Goal: Information Seeking & Learning: Learn about a topic

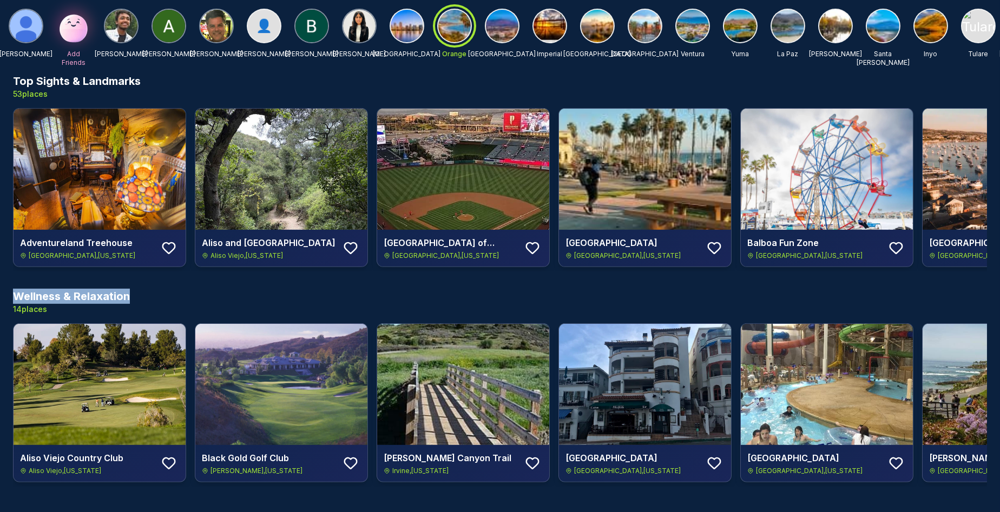
scroll to position [0, 838]
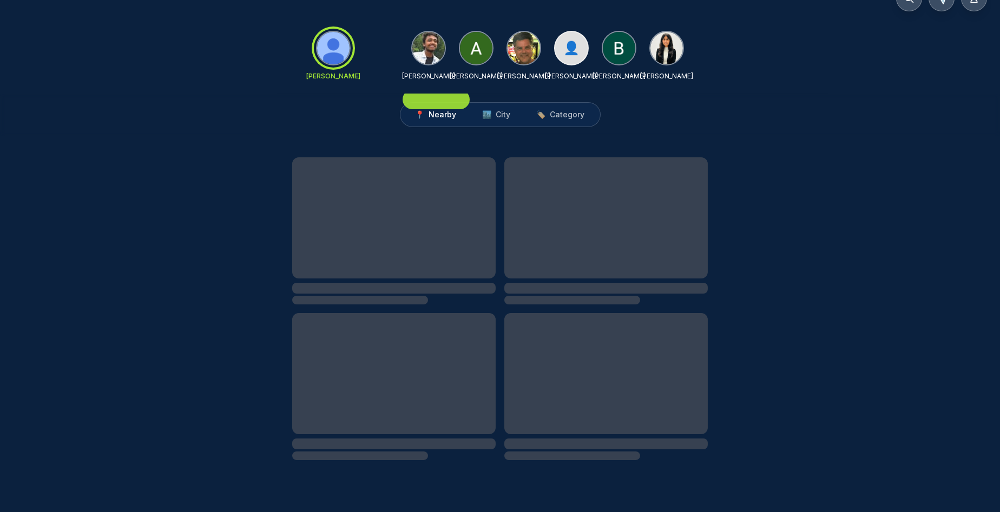
scroll to position [8, 0]
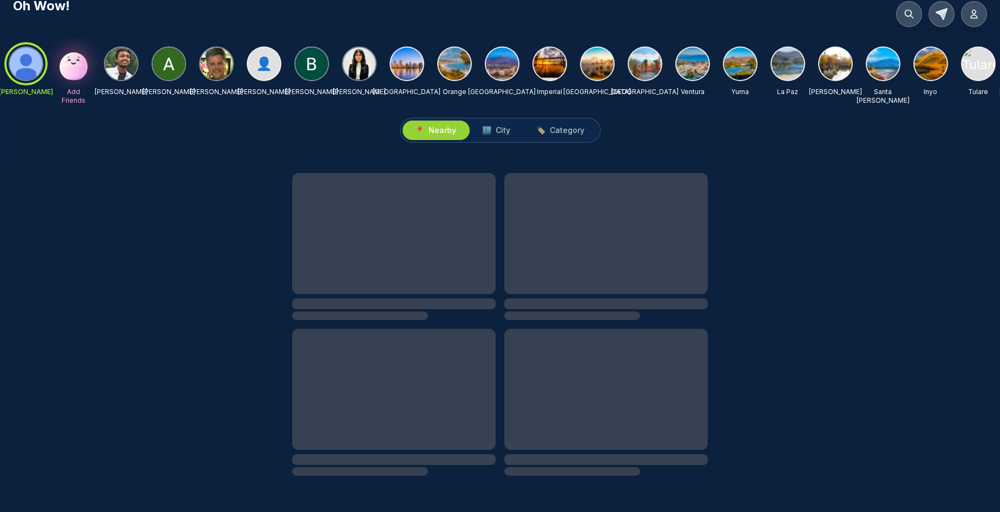
click at [412, 67] on img at bounding box center [407, 64] width 32 height 32
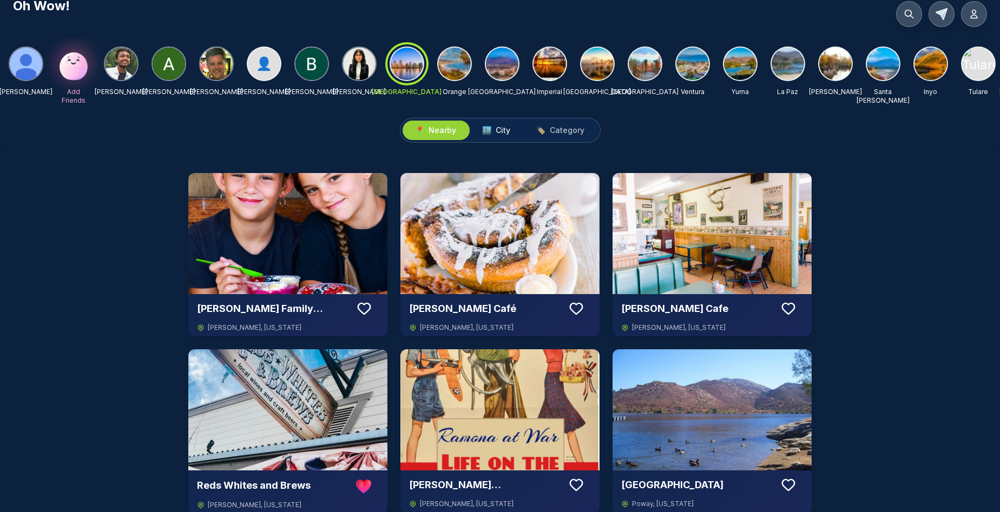
click at [506, 127] on span "City" at bounding box center [503, 130] width 15 height 11
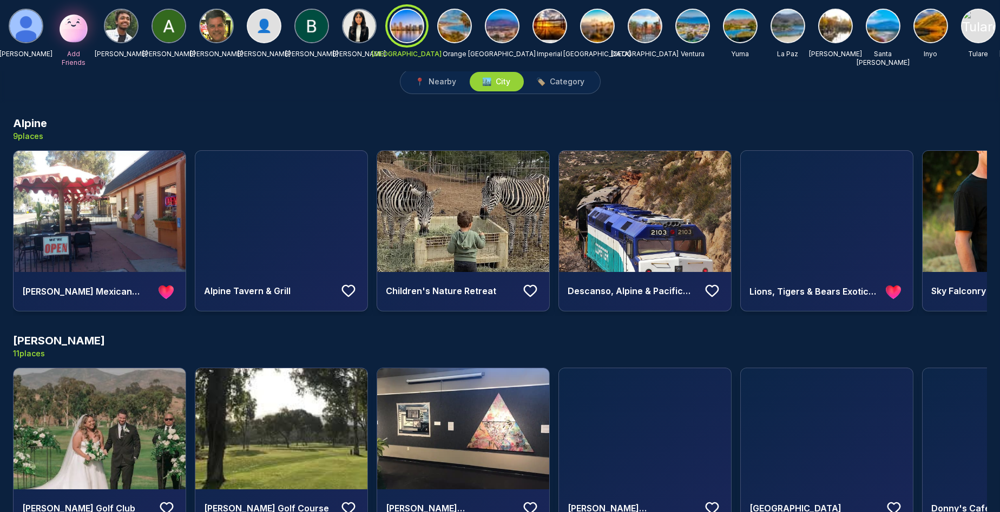
scroll to position [0, 0]
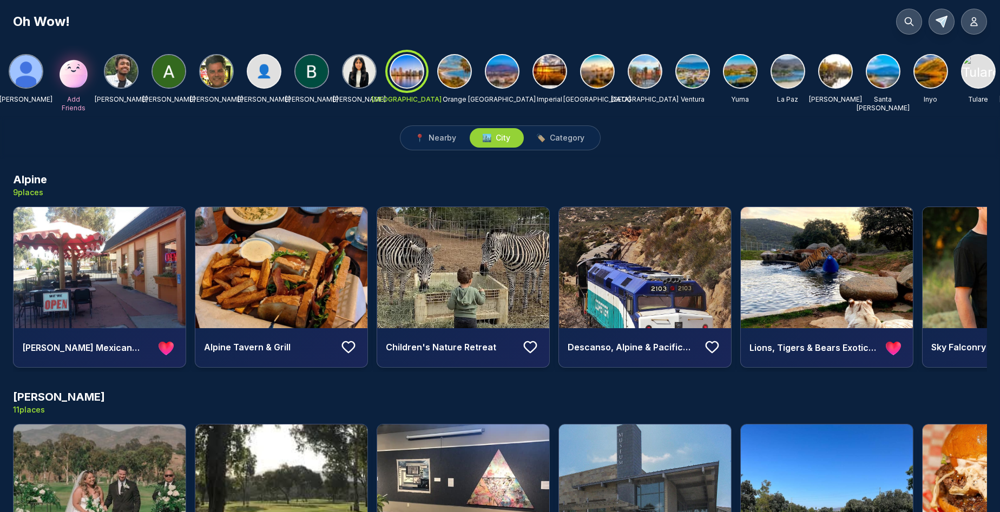
click at [460, 71] on img at bounding box center [454, 71] width 32 height 32
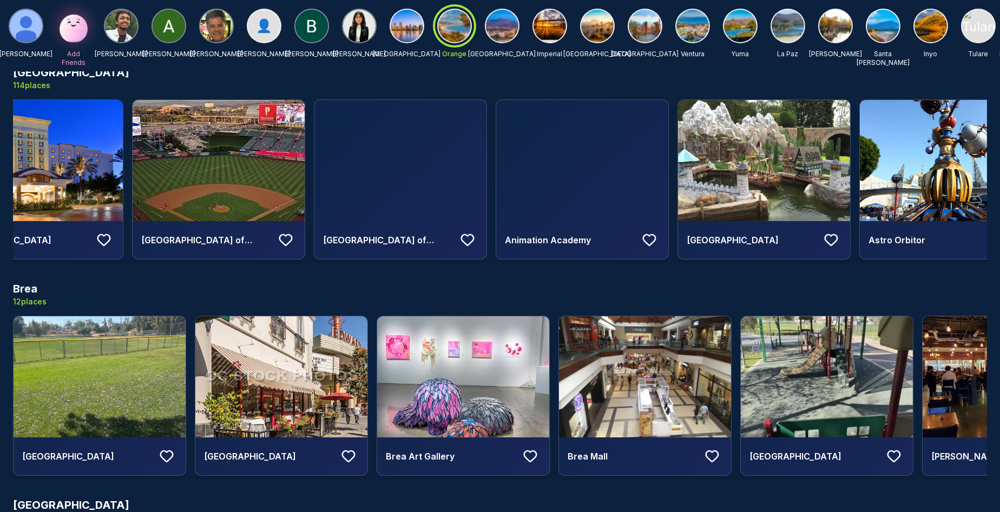
scroll to position [0, 835]
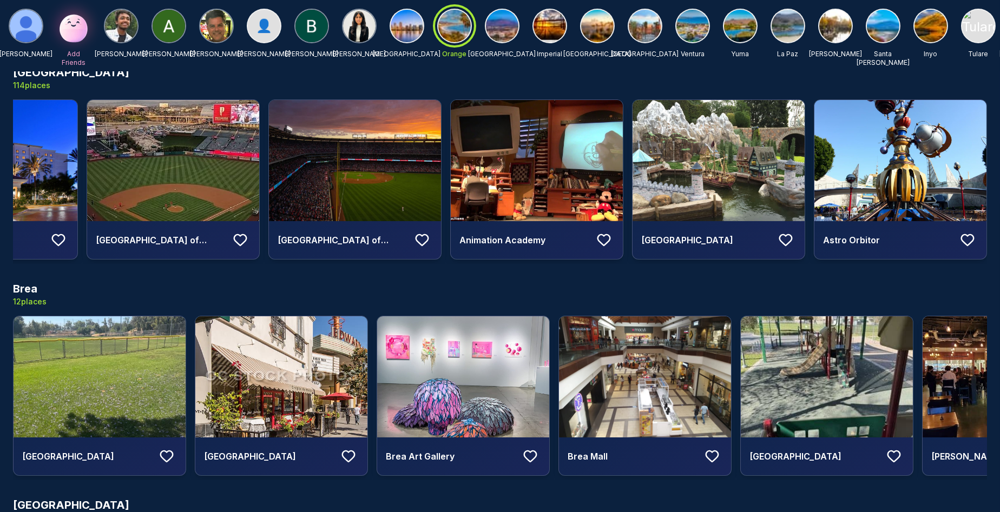
click at [114, 242] on h4 "[GEOGRAPHIC_DATA] of [GEOGRAPHIC_DATA]" at bounding box center [161, 240] width 130 height 13
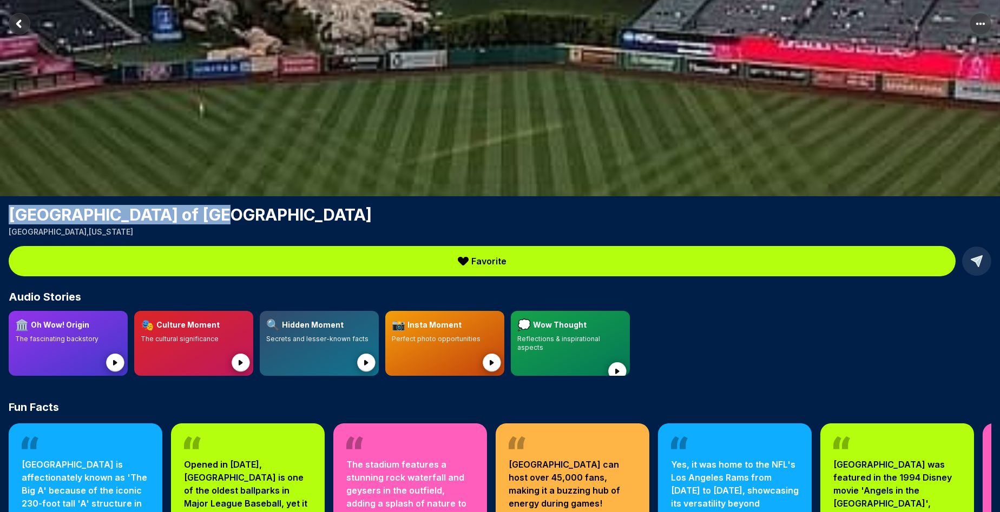
drag, startPoint x: 220, startPoint y: 213, endPoint x: 11, endPoint y: 221, distance: 209.5
click at [11, 221] on h1 "[GEOGRAPHIC_DATA] of [GEOGRAPHIC_DATA]" at bounding box center [500, 214] width 982 height 19
copy h1 "[GEOGRAPHIC_DATA] of [GEOGRAPHIC_DATA]"
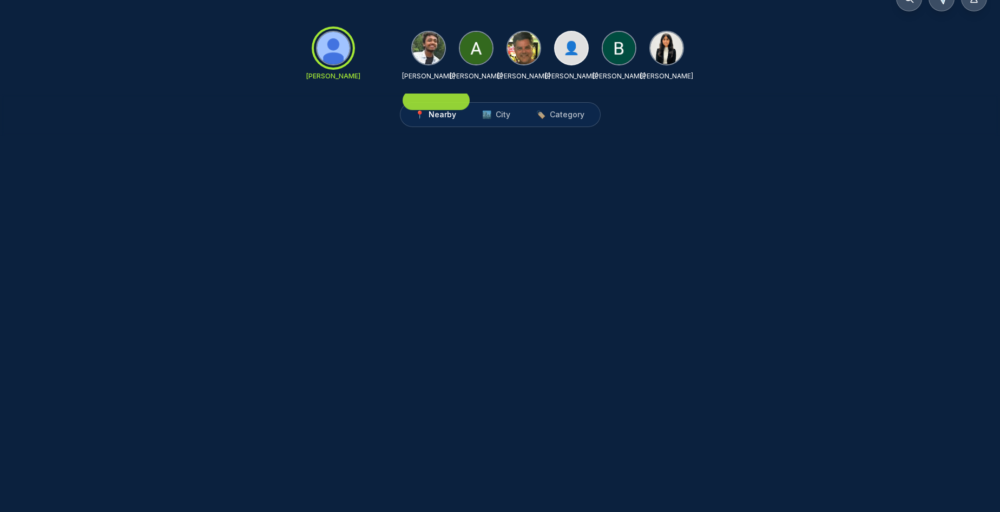
scroll to position [8, 0]
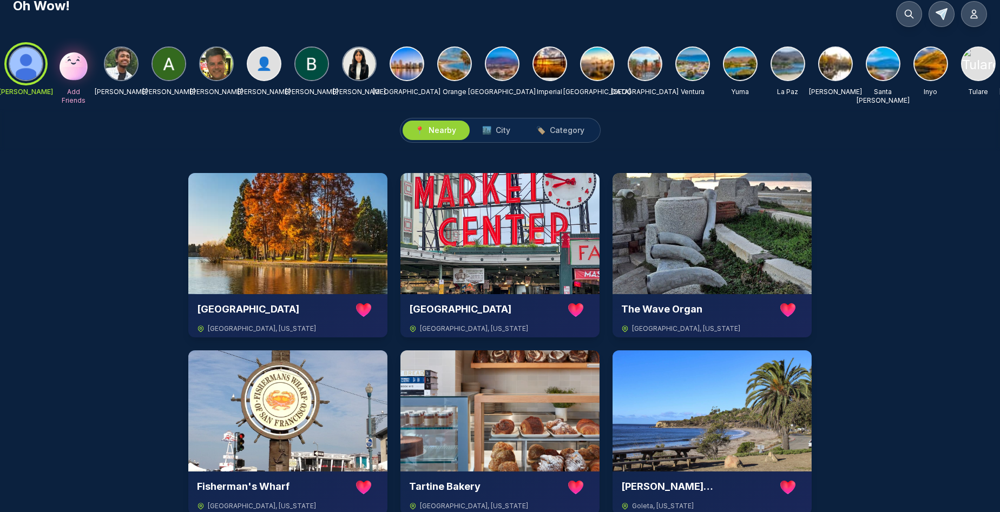
click at [452, 60] on img at bounding box center [454, 64] width 32 height 32
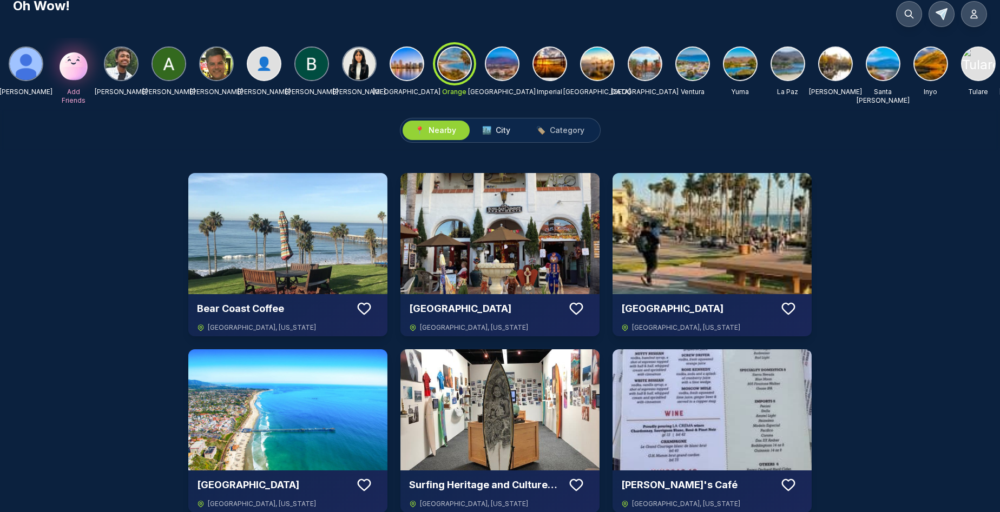
click at [502, 133] on span "City" at bounding box center [503, 130] width 15 height 11
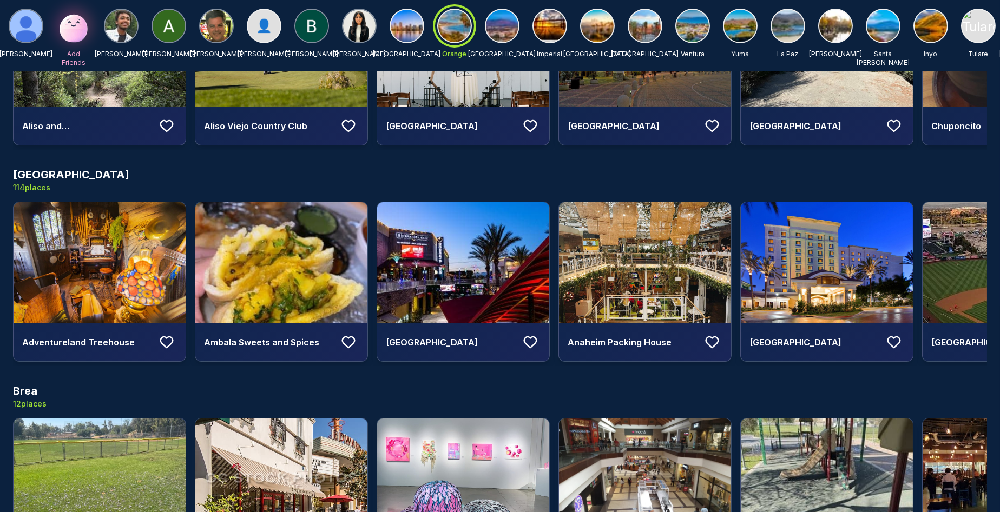
scroll to position [0, 1]
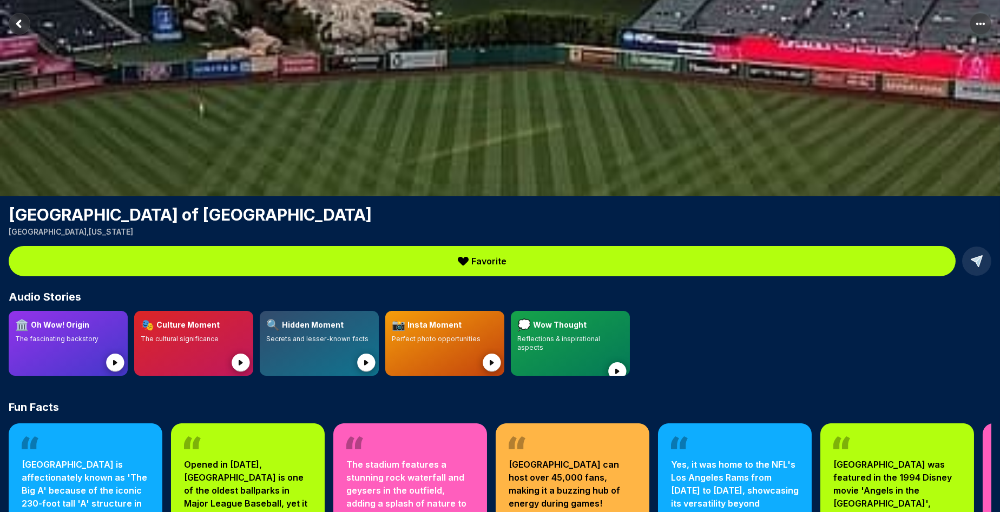
click at [18, 22] on icon "Return to previous page" at bounding box center [18, 24] width 3 height 6
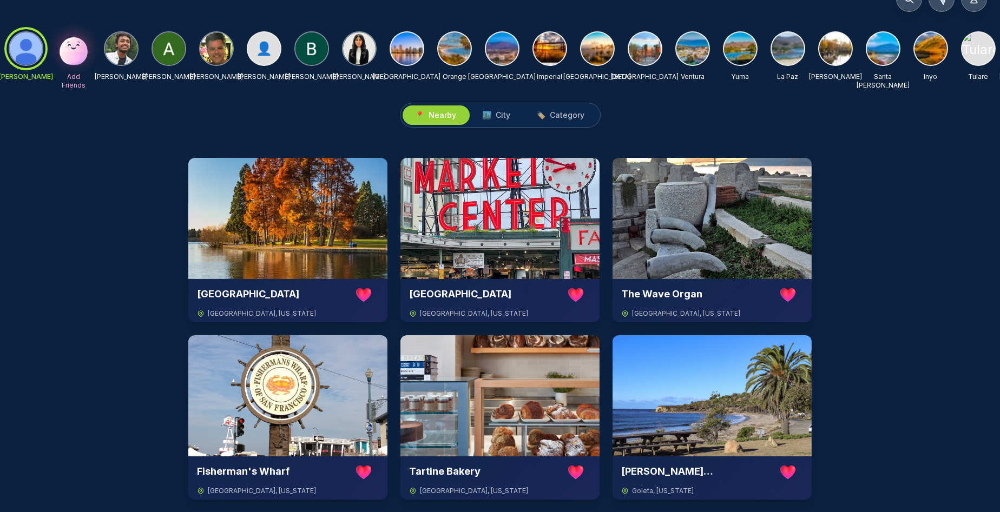
click at [452, 47] on img at bounding box center [454, 48] width 32 height 32
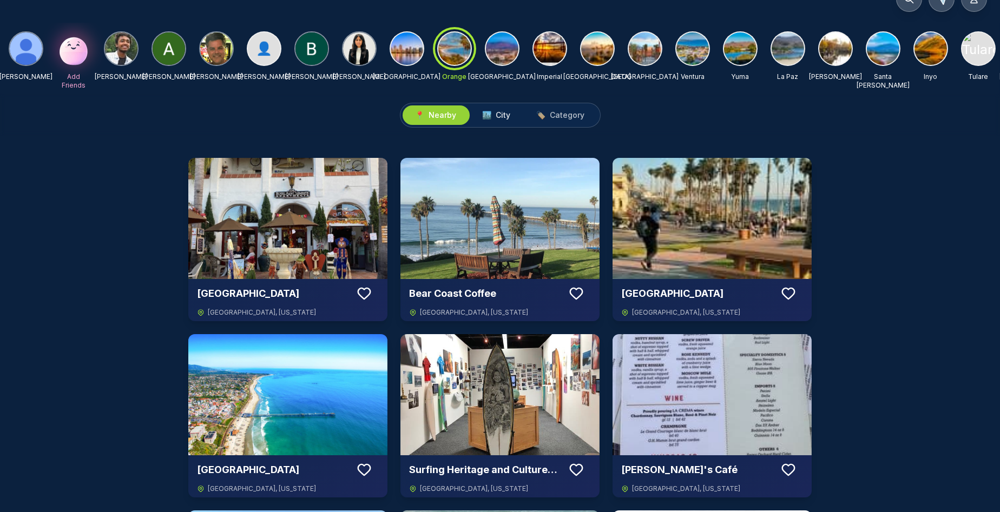
click at [503, 111] on span "City" at bounding box center [503, 115] width 15 height 11
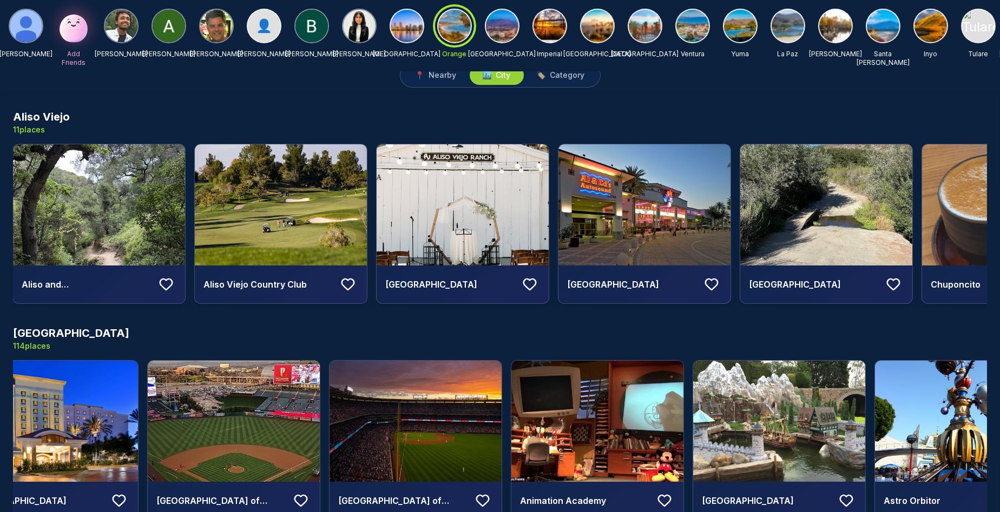
scroll to position [0, 1]
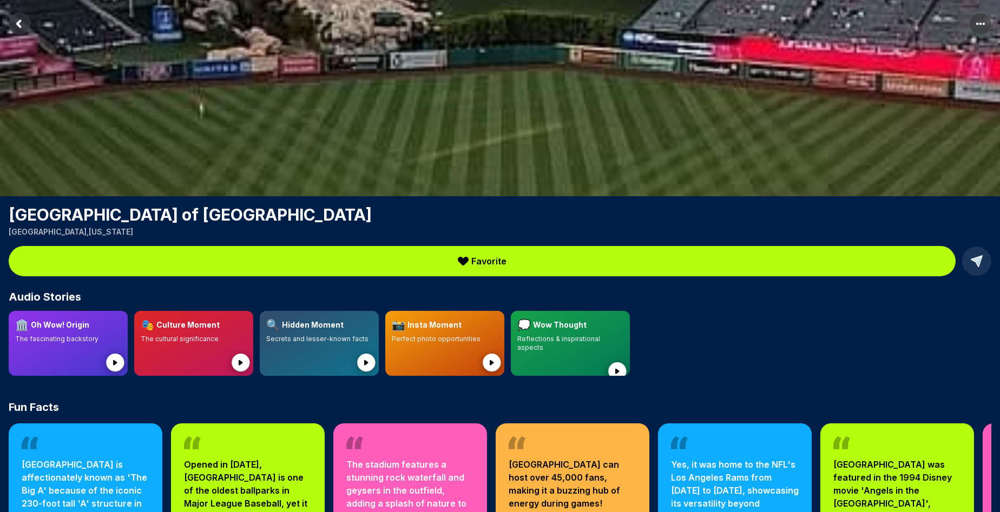
click at [17, 21] on rect "Return to previous page" at bounding box center [20, 24] width 22 height 22
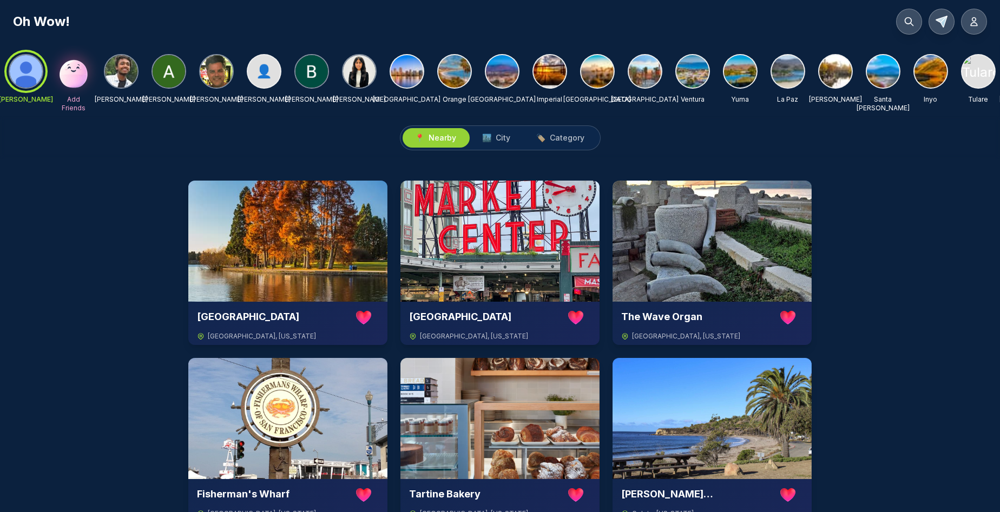
click at [398, 71] on img at bounding box center [407, 71] width 32 height 32
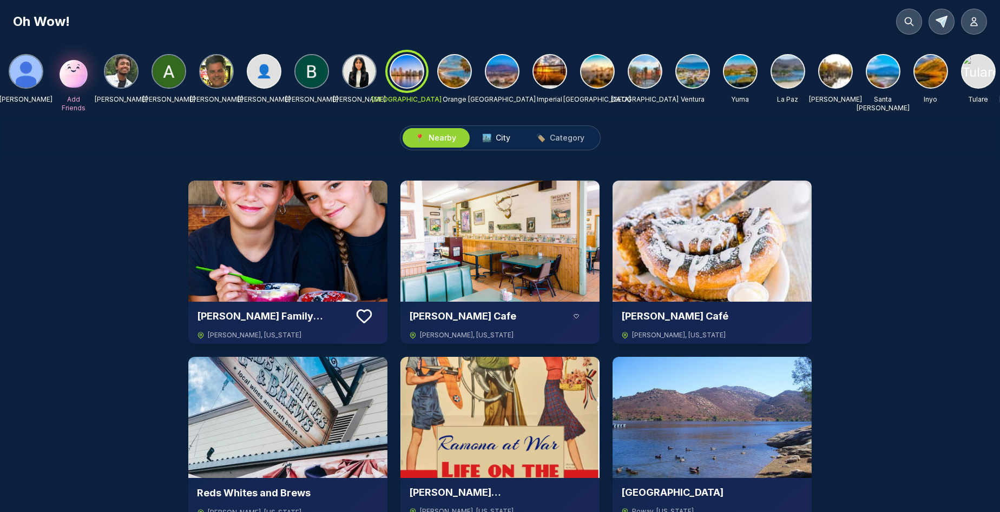
click at [503, 138] on span "City" at bounding box center [503, 138] width 15 height 11
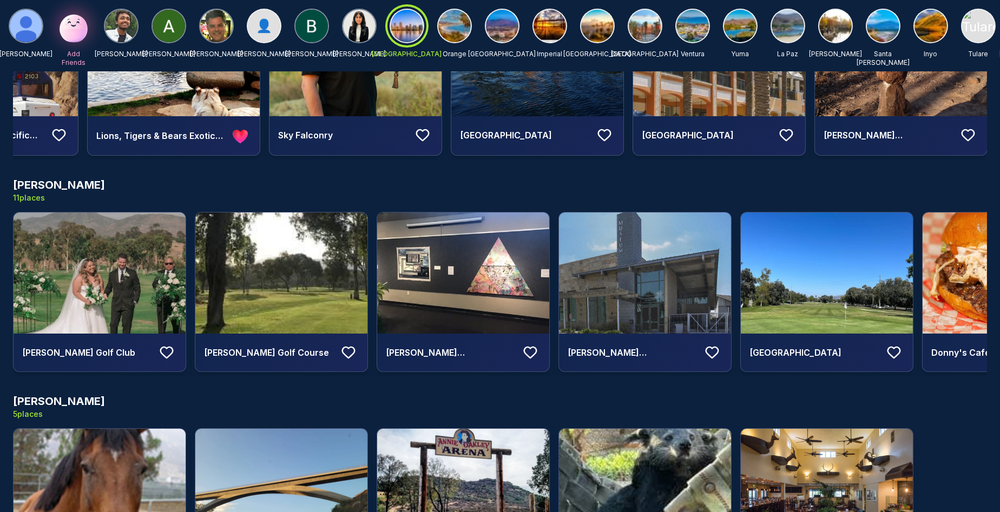
scroll to position [199, 0]
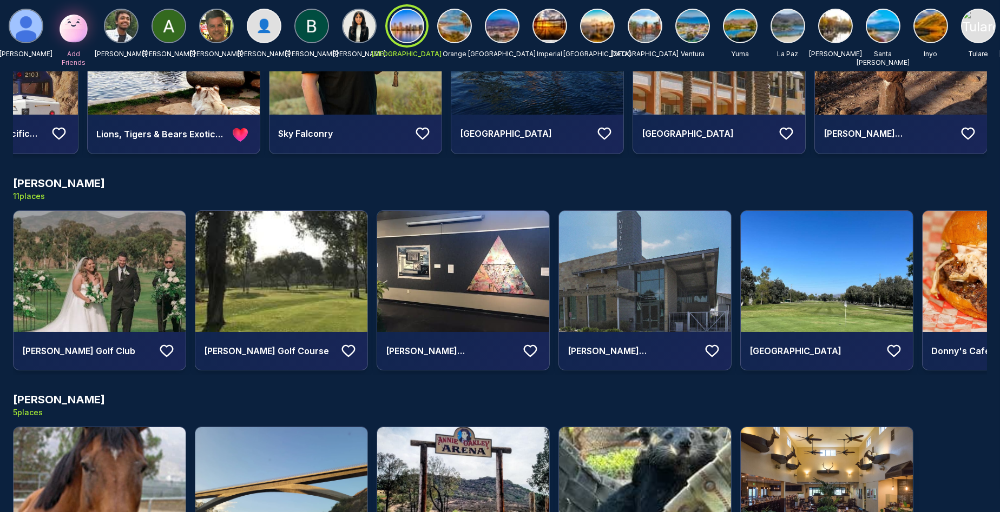
click at [644, 264] on img at bounding box center [645, 271] width 172 height 121
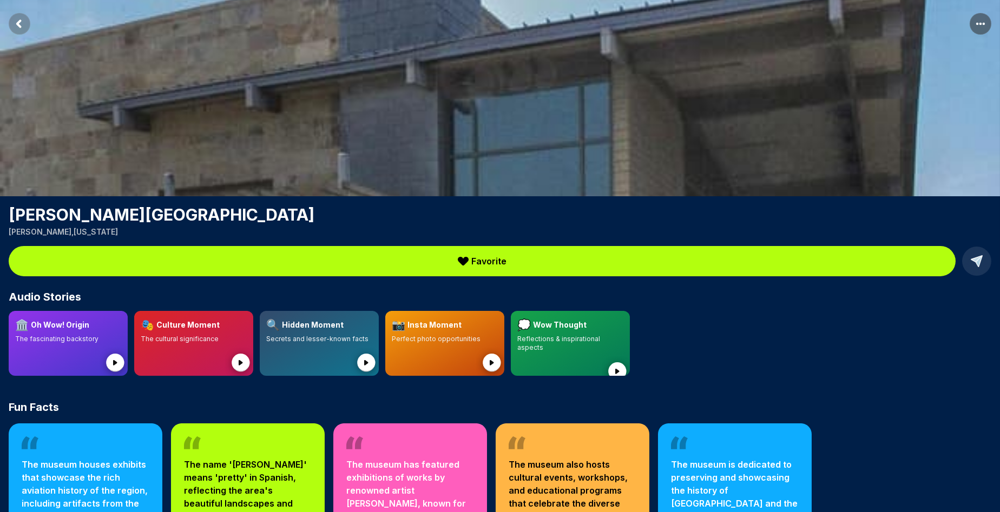
click at [21, 24] on rect "Return to previous page" at bounding box center [20, 24] width 22 height 22
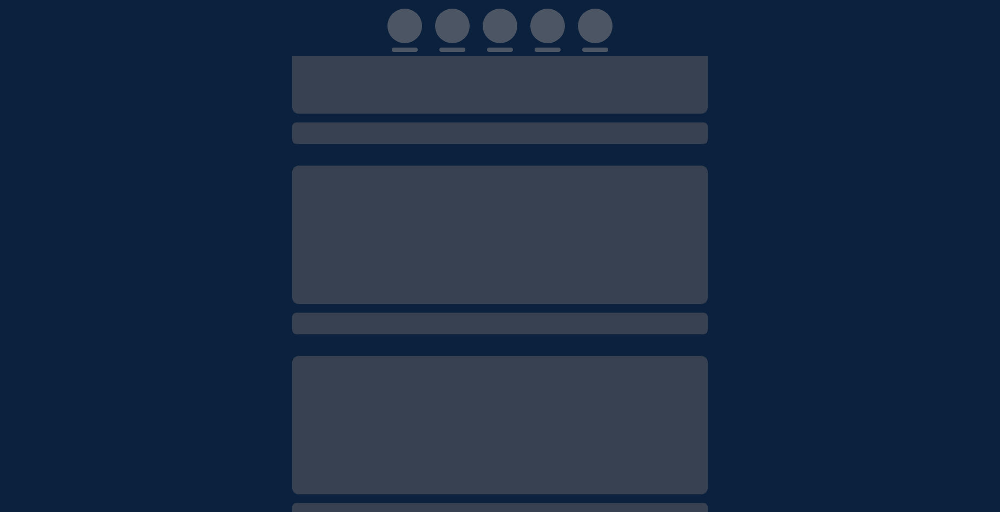
scroll to position [8, 0]
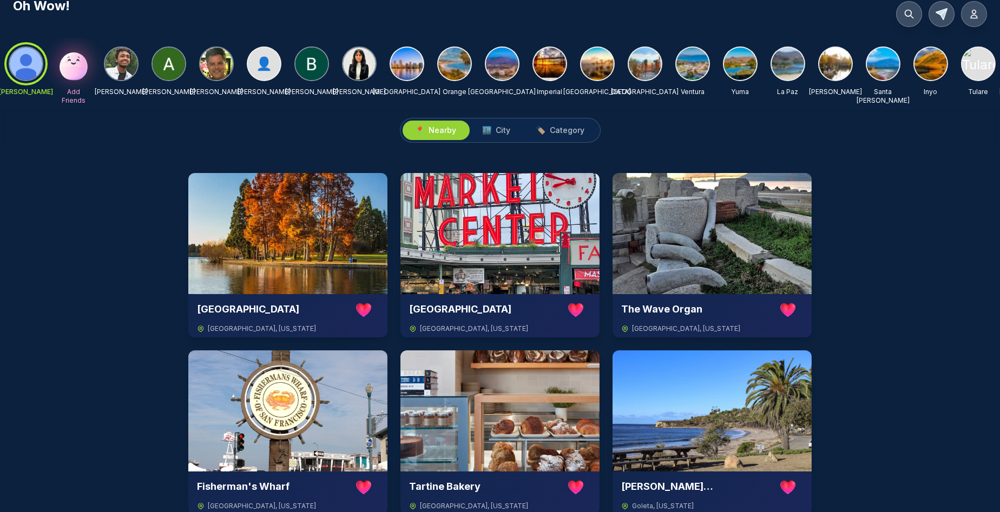
click at [413, 61] on img at bounding box center [407, 64] width 32 height 32
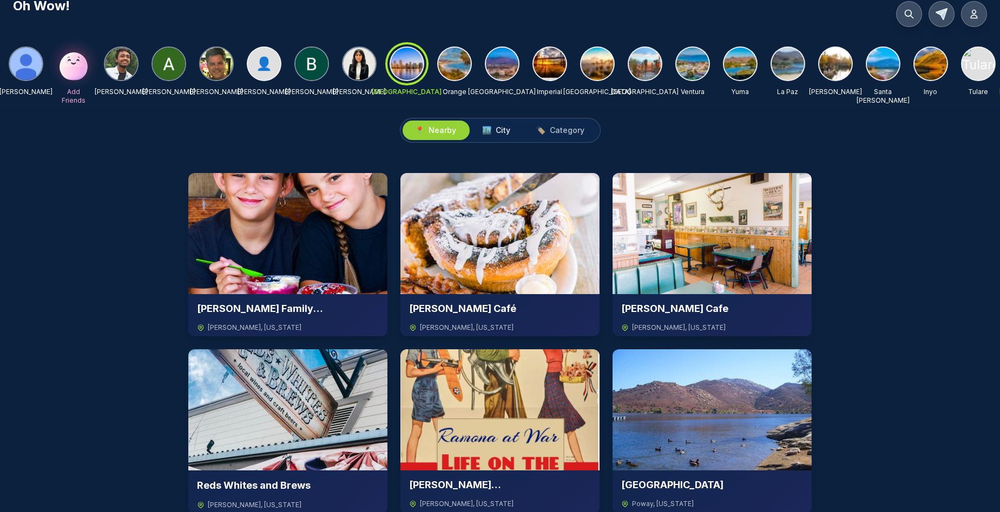
click at [503, 130] on span "City" at bounding box center [503, 130] width 15 height 11
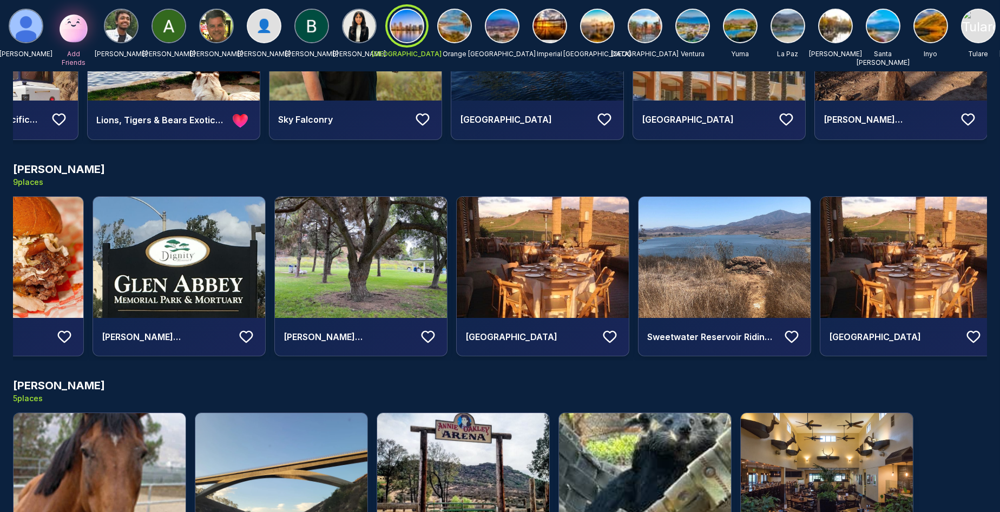
scroll to position [0, 653]
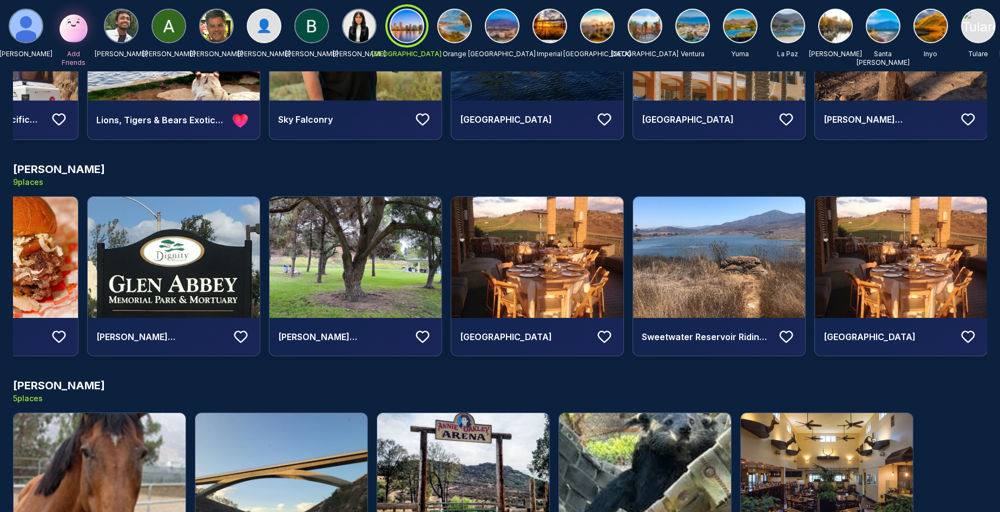
click at [897, 265] on img at bounding box center [901, 257] width 172 height 121
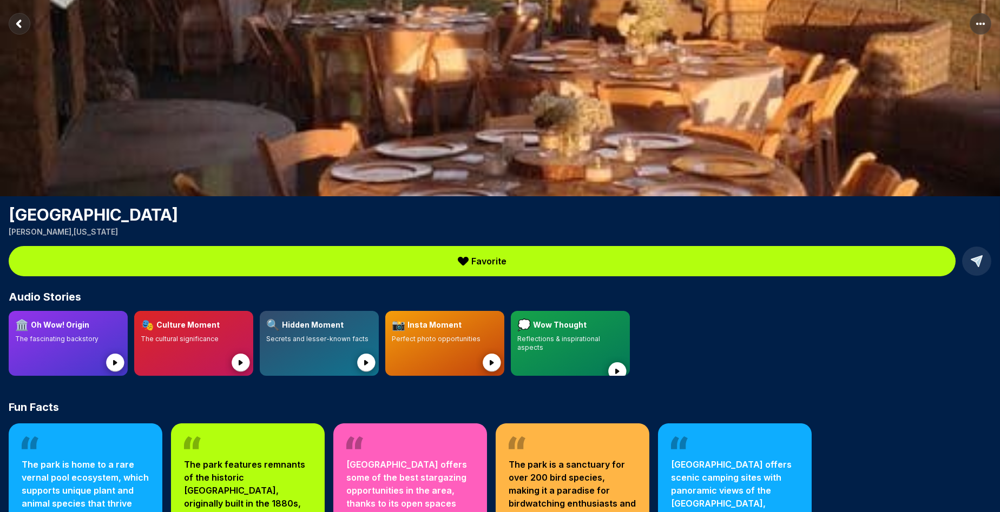
drag, startPoint x: 281, startPoint y: 217, endPoint x: 5, endPoint y: 214, distance: 275.4
click at [5, 214] on div "[GEOGRAPHIC_DATA] , [US_STATE]" at bounding box center [500, 221] width 1000 height 32
copy h1 "[GEOGRAPHIC_DATA]"
click at [17, 27] on rect "Return to previous page" at bounding box center [20, 24] width 22 height 22
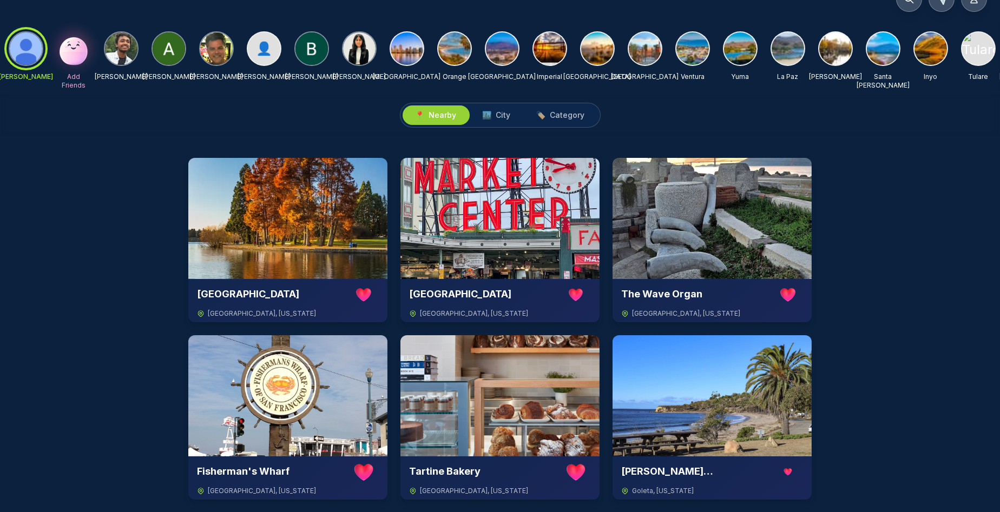
click at [404, 44] on img at bounding box center [407, 48] width 32 height 32
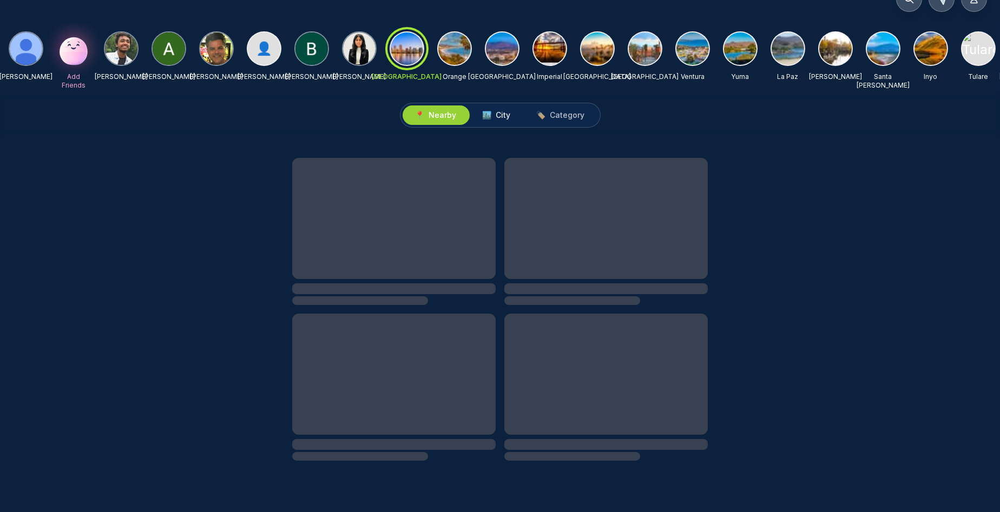
click at [501, 115] on span "City" at bounding box center [503, 115] width 15 height 11
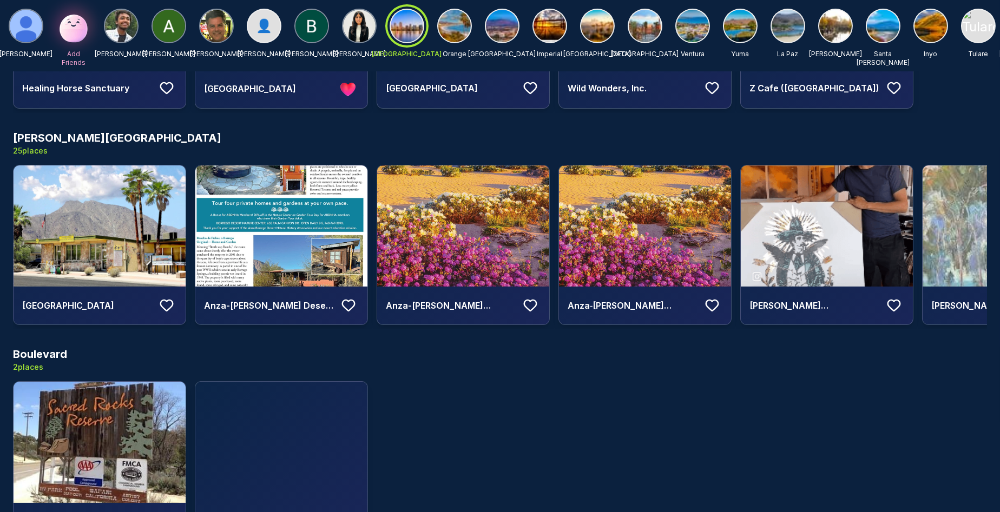
scroll to position [681, 0]
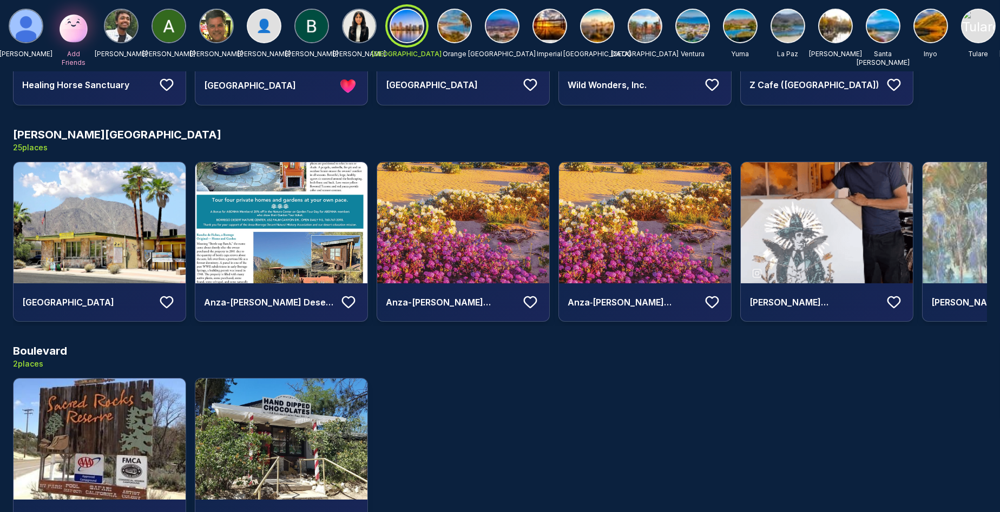
click at [455, 234] on img at bounding box center [463, 222] width 172 height 121
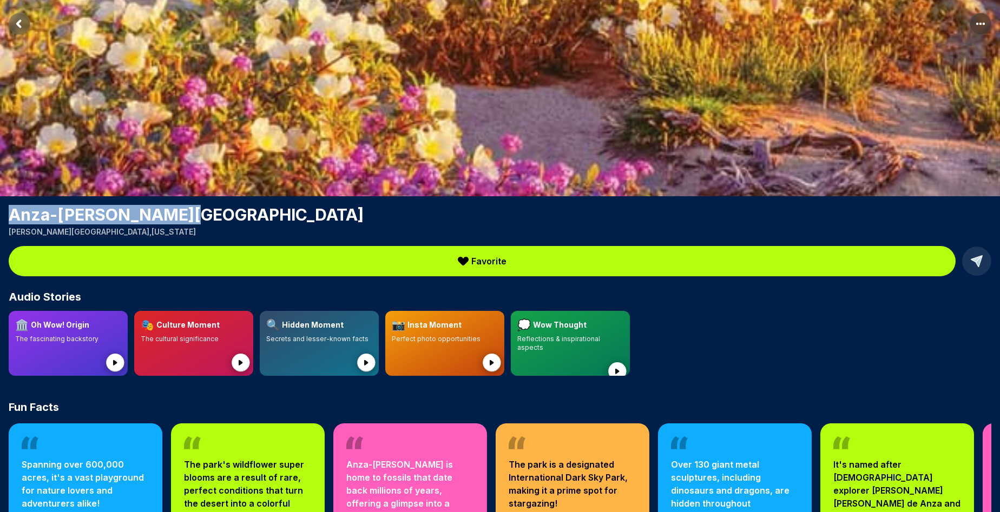
drag, startPoint x: 177, startPoint y: 214, endPoint x: 2, endPoint y: 212, distance: 175.3
click at [2, 212] on div "Anza-[PERSON_NAME][GEOGRAPHIC_DATA] [PERSON_NAME][GEOGRAPHIC_DATA] , [US_STATE]" at bounding box center [500, 221] width 1000 height 32
copy h1 "Anza-[PERSON_NAME] Desert"
click at [16, 24] on rect "Return to previous page" at bounding box center [20, 24] width 22 height 22
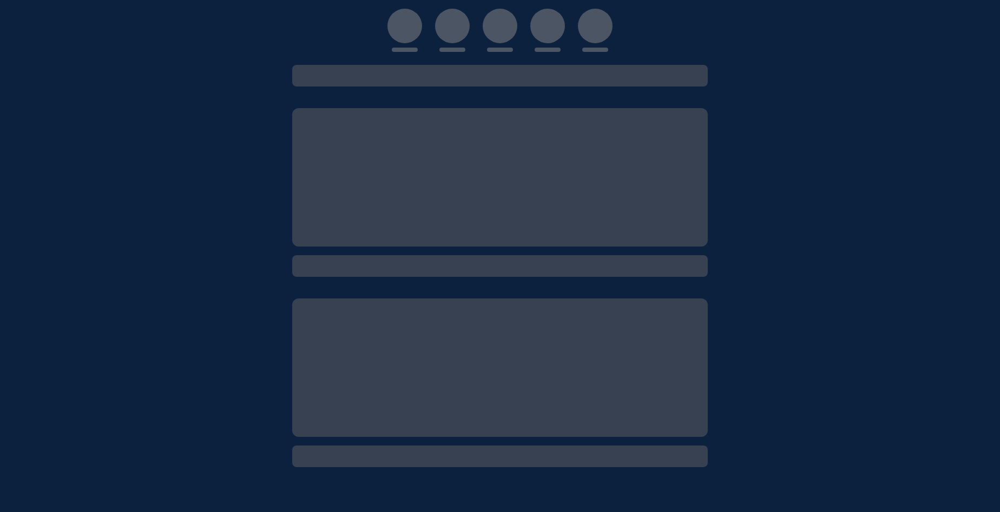
scroll to position [8, 0]
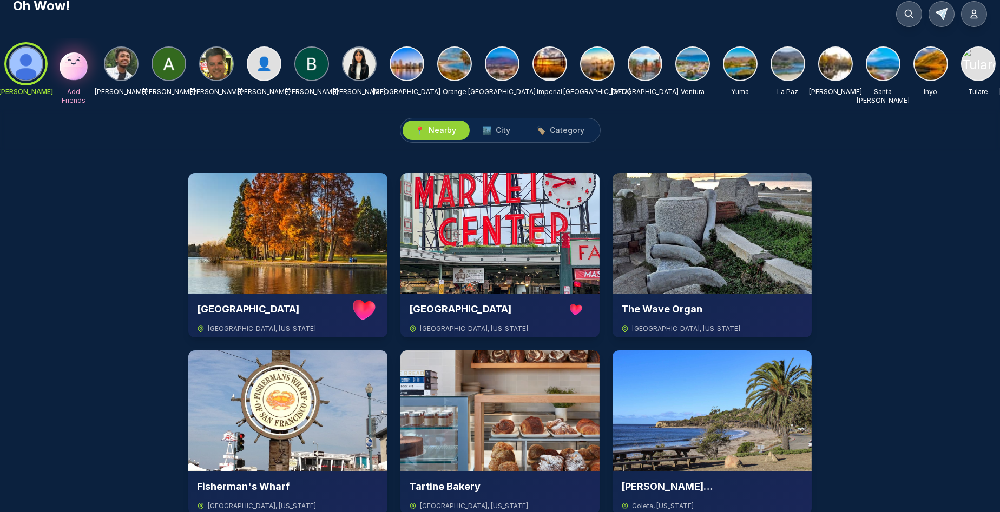
click at [410, 65] on img at bounding box center [407, 64] width 32 height 32
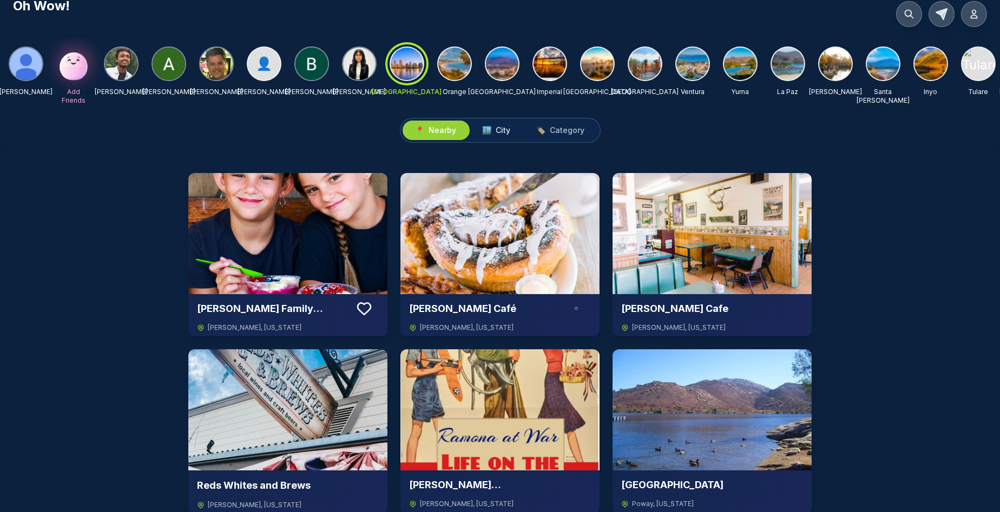
click at [503, 127] on span "City" at bounding box center [503, 130] width 15 height 11
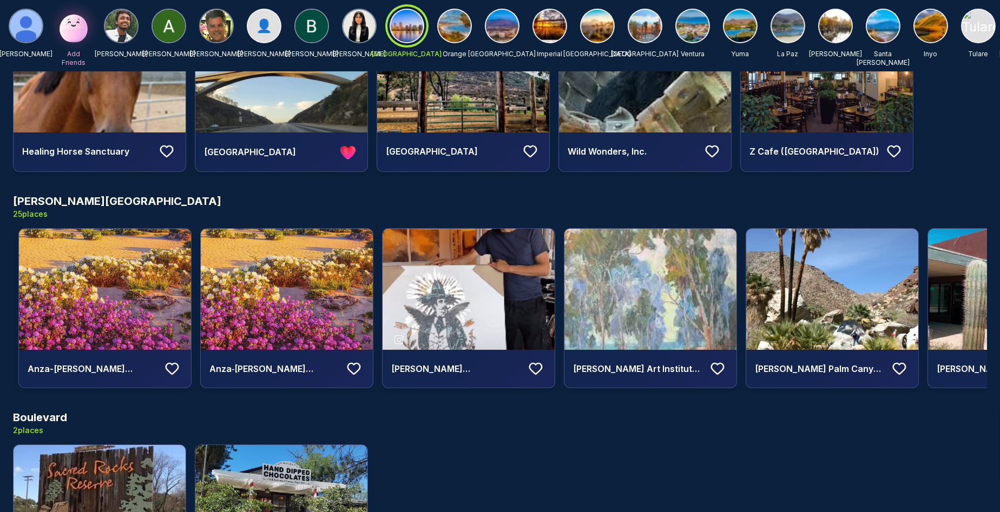
scroll to position [0, 358]
click at [736, 428] on div "Boulevard 2 places" at bounding box center [500, 423] width 974 height 26
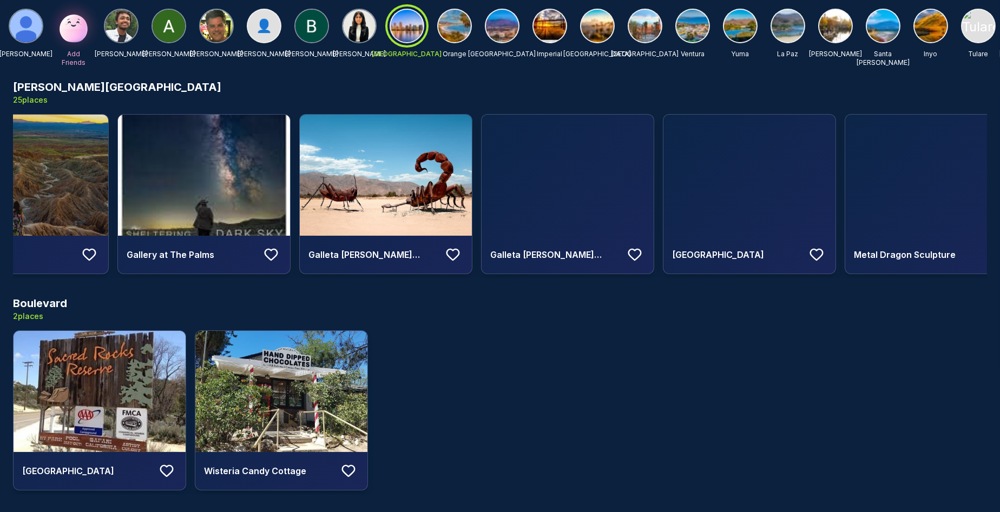
scroll to position [0, 2805]
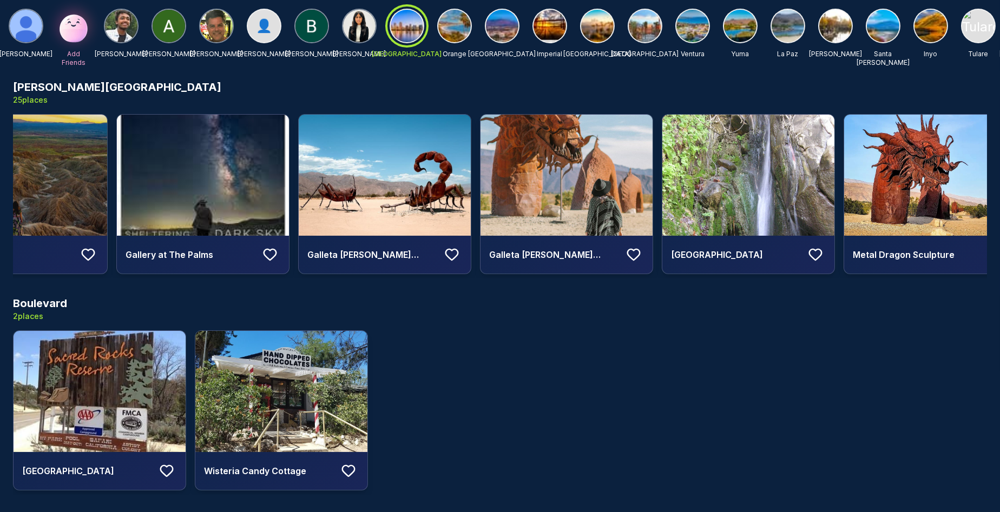
click at [364, 250] on h4 "Galleta [PERSON_NAME] Estate ([PERSON_NAME] metal sculptures)" at bounding box center [372, 254] width 130 height 13
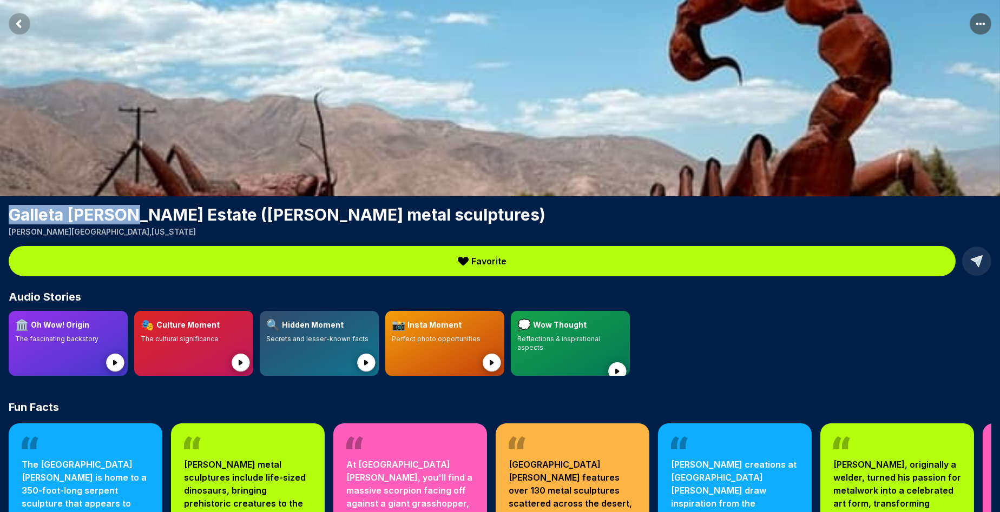
drag, startPoint x: 143, startPoint y: 215, endPoint x: 4, endPoint y: 217, distance: 139.6
click at [4, 217] on div "Galleta [PERSON_NAME] Estate ([PERSON_NAME] metal sculptures) [PERSON_NAME][GEO…" at bounding box center [500, 221] width 1000 height 32
copy h1 "Galleta [PERSON_NAME]"
click at [18, 21] on rect "Return to previous page" at bounding box center [20, 24] width 22 height 22
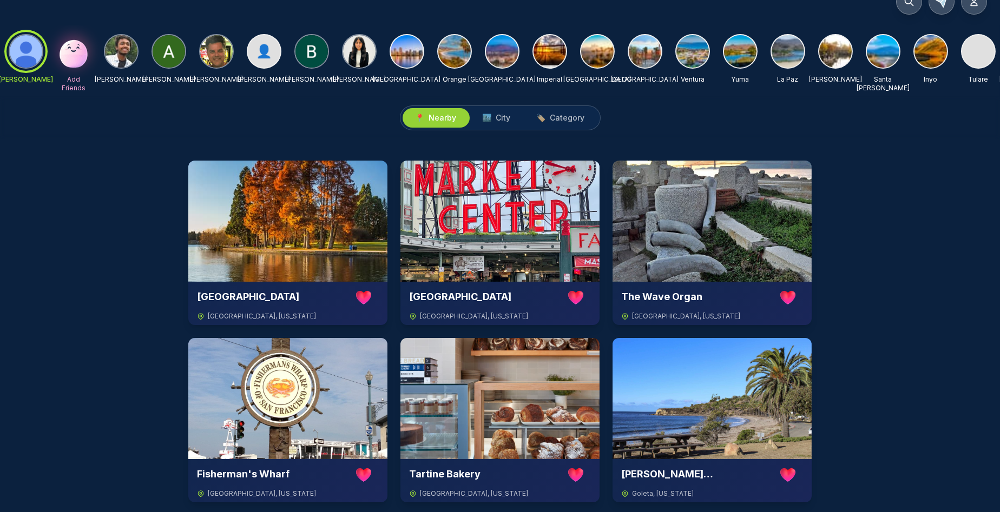
scroll to position [21, 0]
click at [411, 62] on img at bounding box center [407, 51] width 32 height 32
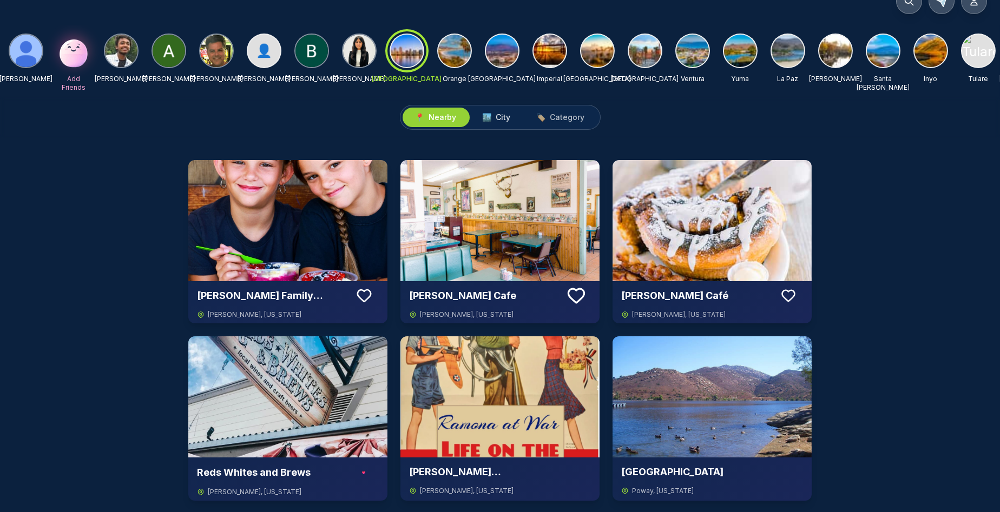
click at [502, 118] on span "City" at bounding box center [503, 117] width 15 height 11
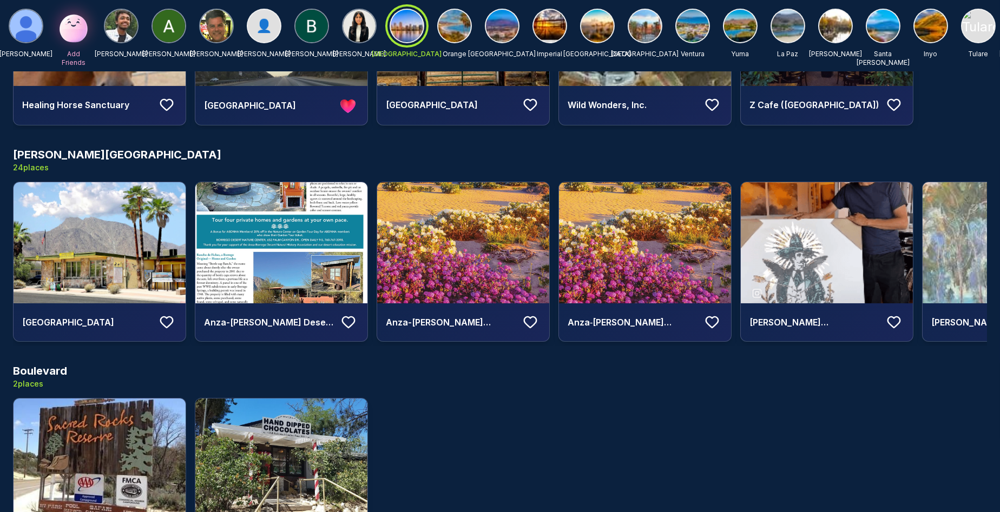
scroll to position [0, 1]
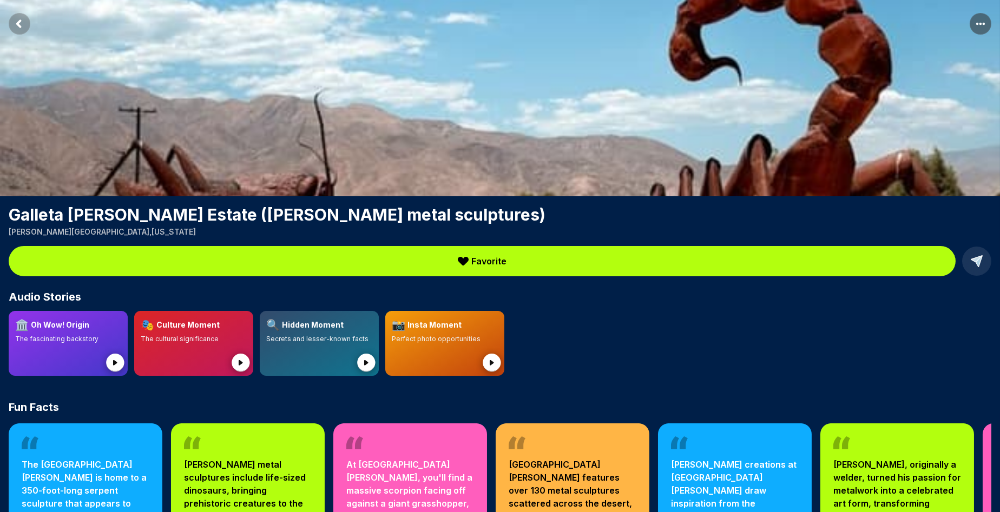
click at [425, 294] on h2 "Audio Stories" at bounding box center [500, 296] width 982 height 15
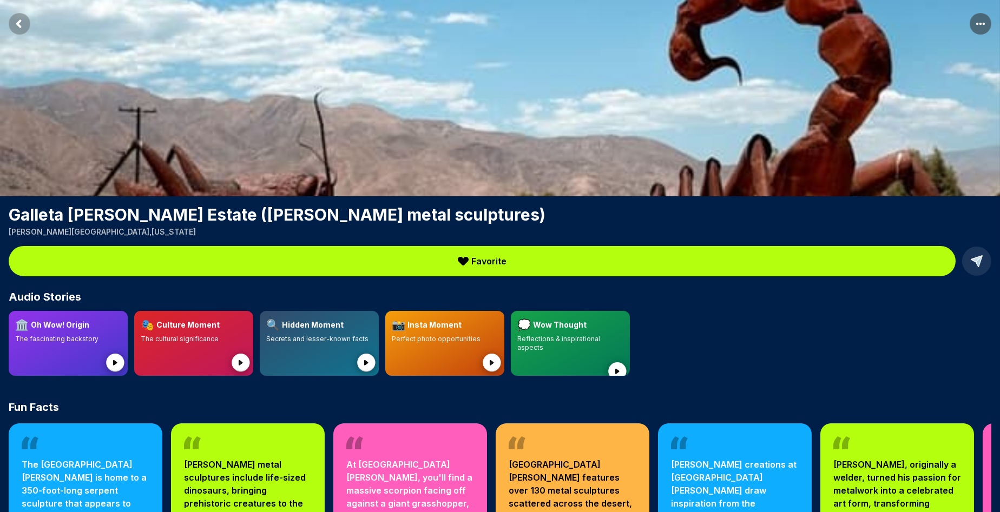
scroll to position [23, 0]
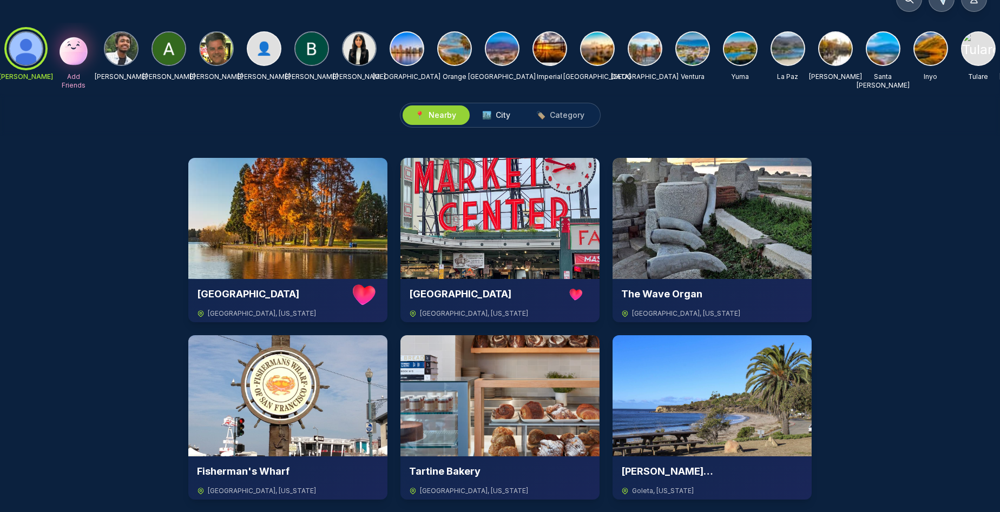
click at [497, 114] on span "City" at bounding box center [503, 115] width 15 height 11
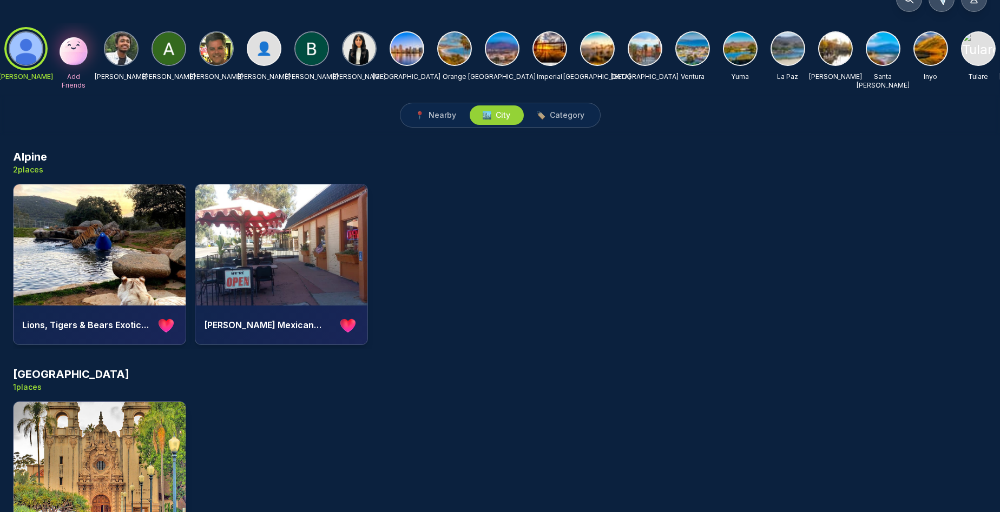
click at [602, 47] on img at bounding box center [597, 48] width 32 height 32
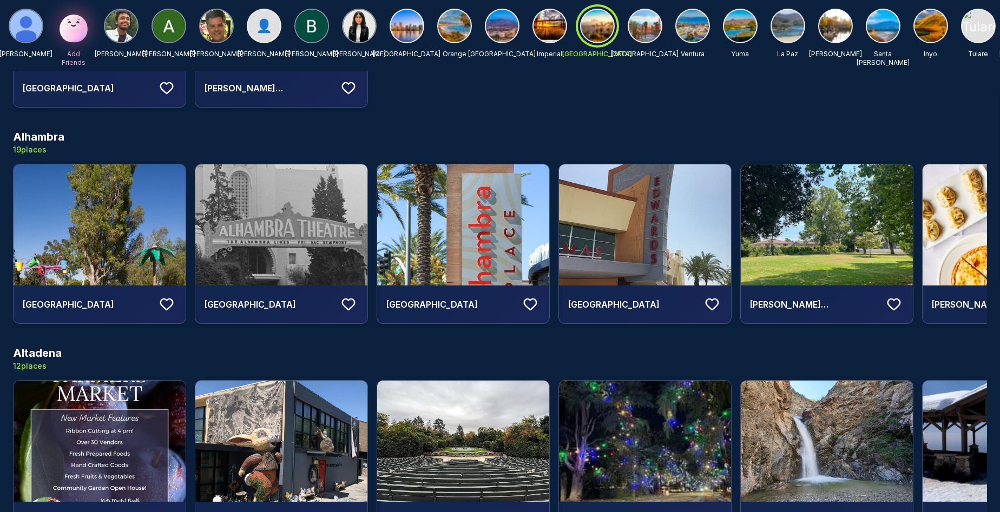
scroll to position [0, 1]
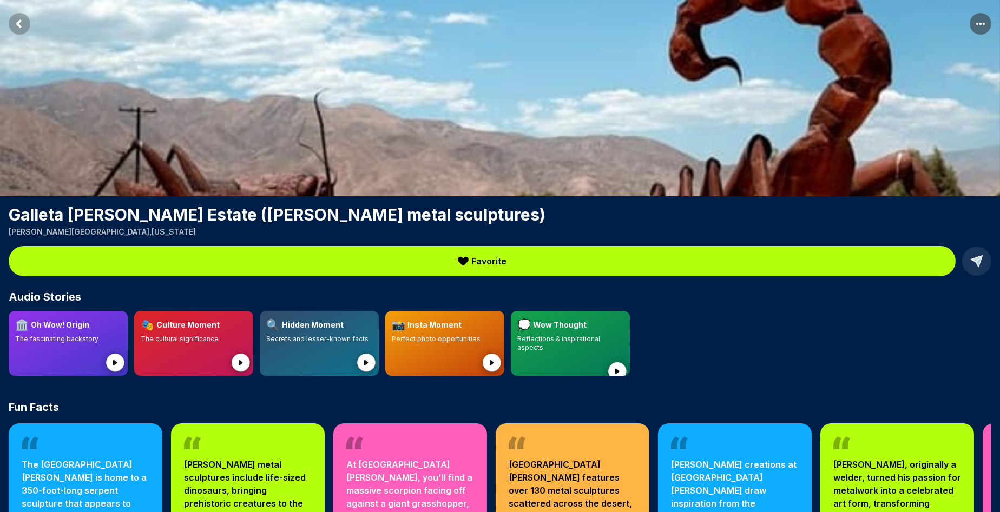
click at [21, 27] on icon "Return to previous page" at bounding box center [18, 24] width 3 height 6
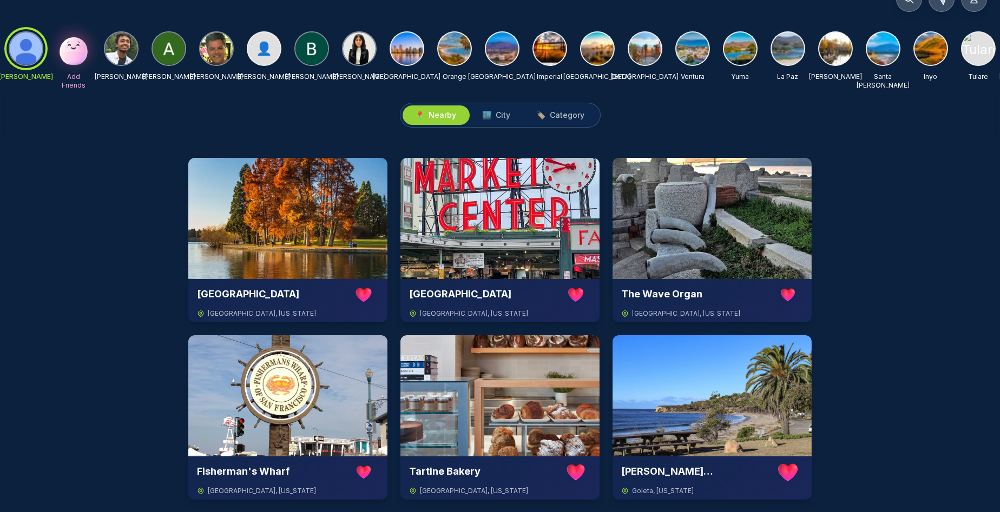
click at [602, 49] on img at bounding box center [597, 48] width 32 height 32
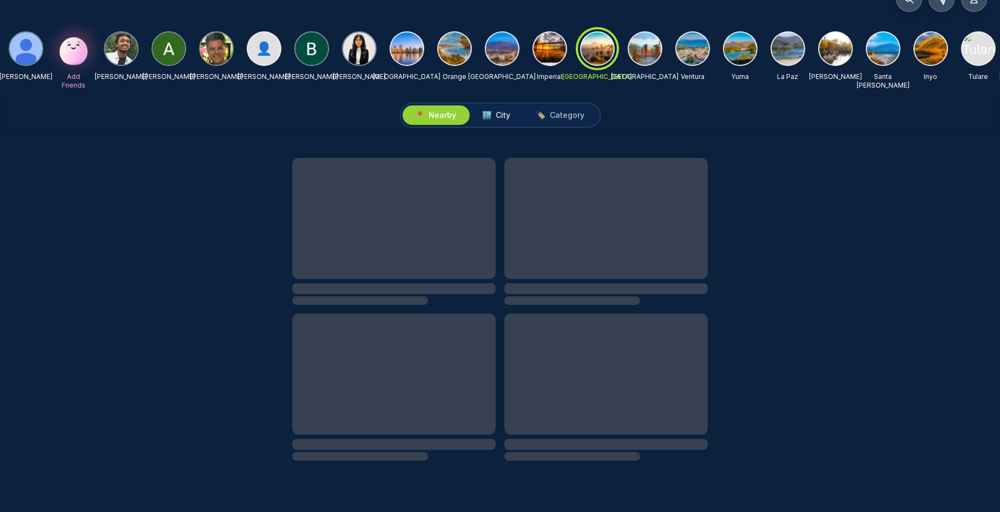
click at [494, 114] on span "🏙️ City" at bounding box center [497, 115] width 28 height 11
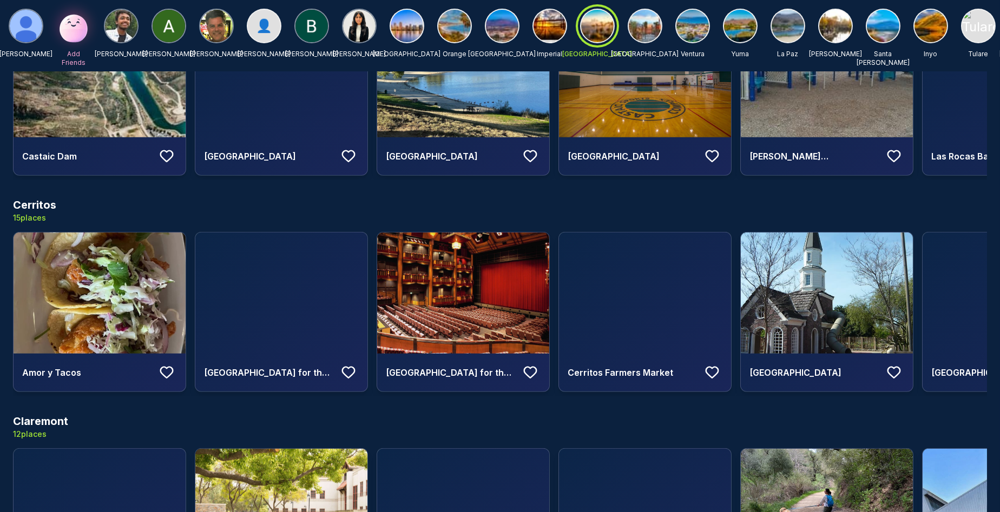
scroll to position [3978, 0]
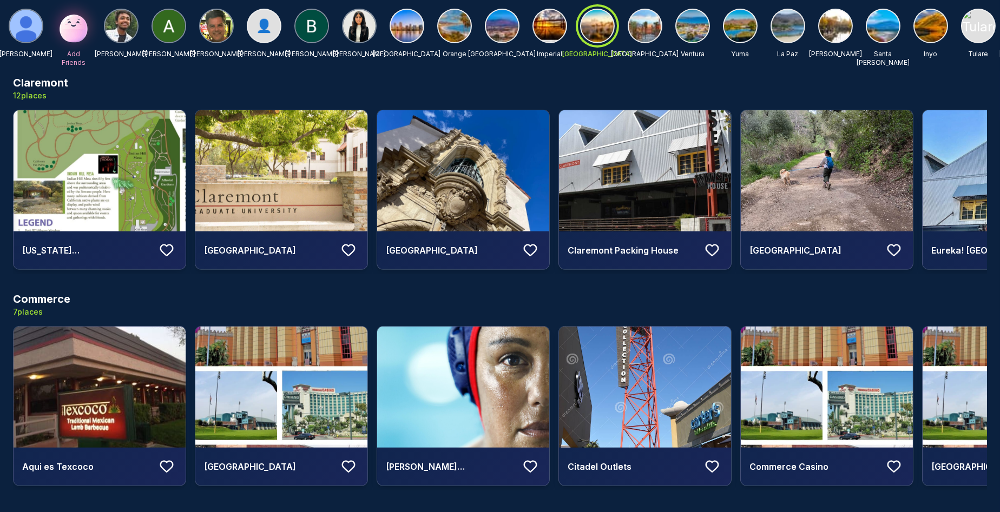
click at [58, 295] on h3 "Commerce" at bounding box center [41, 299] width 57 height 15
copy h3 "Commerce"
click at [458, 24] on img at bounding box center [454, 26] width 32 height 32
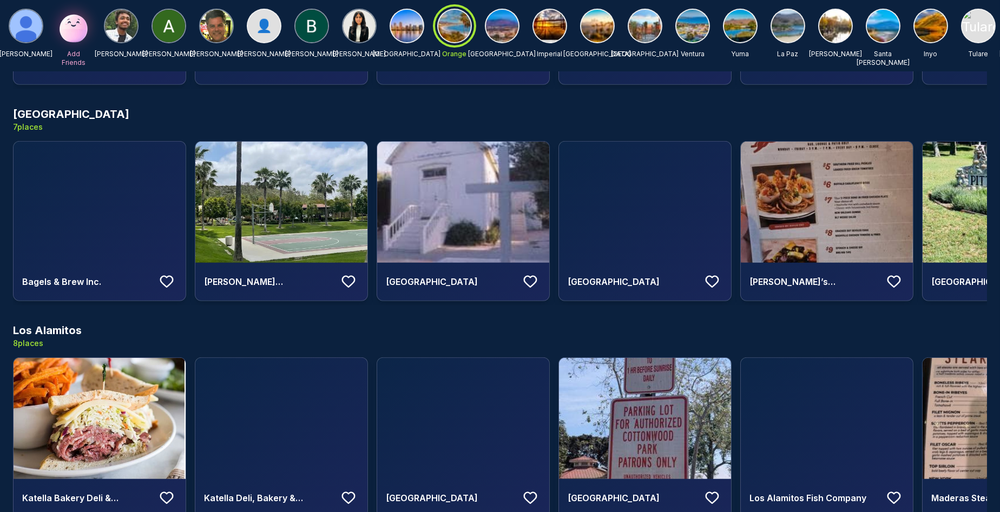
scroll to position [3979, 0]
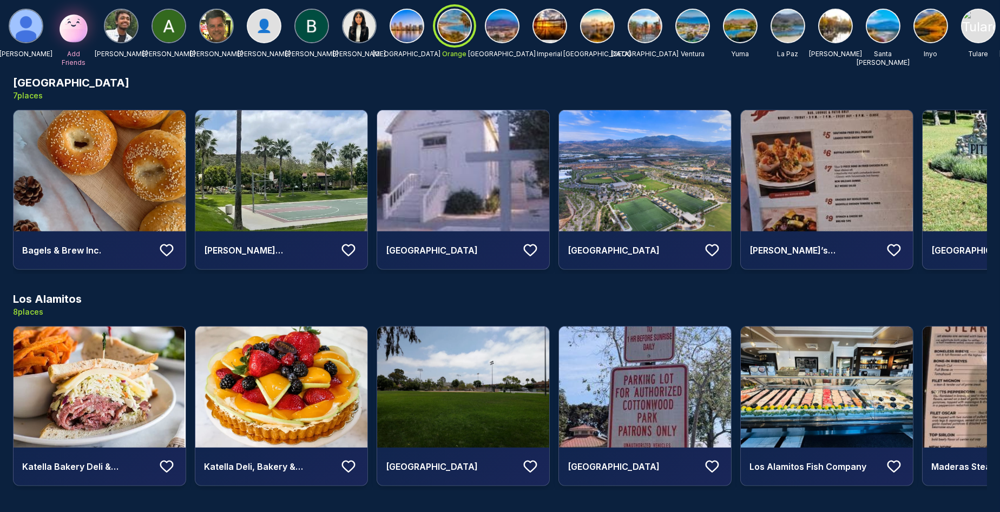
click at [505, 30] on img at bounding box center [502, 26] width 32 height 32
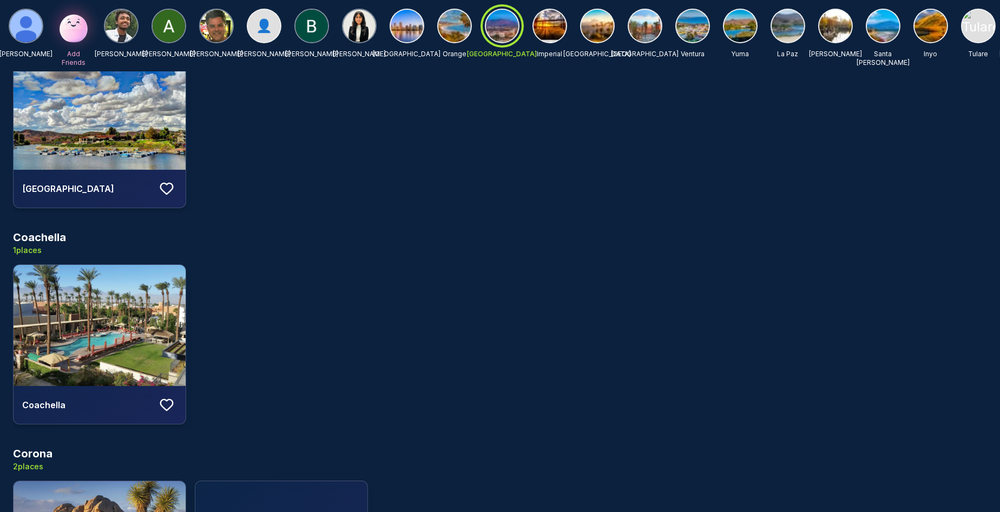
scroll to position [461, 0]
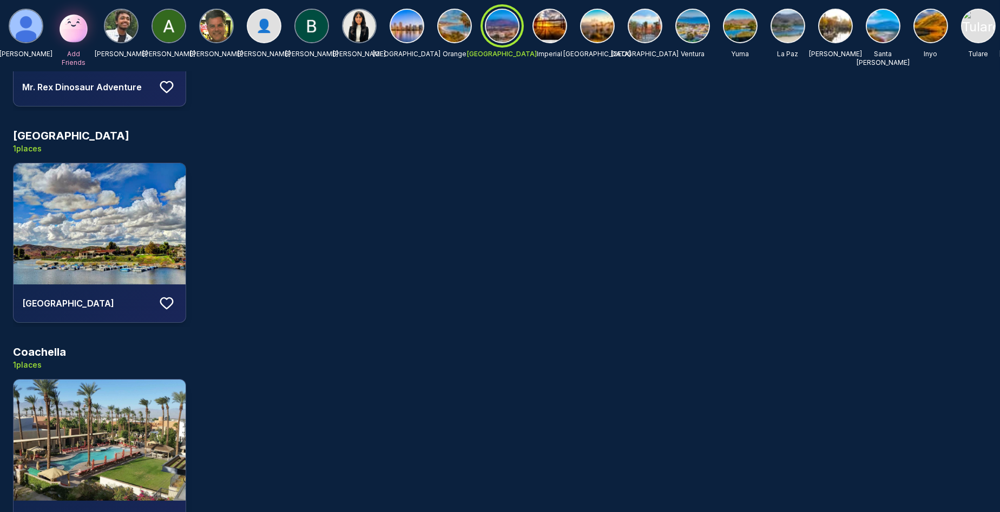
click at [690, 30] on img at bounding box center [692, 26] width 32 height 32
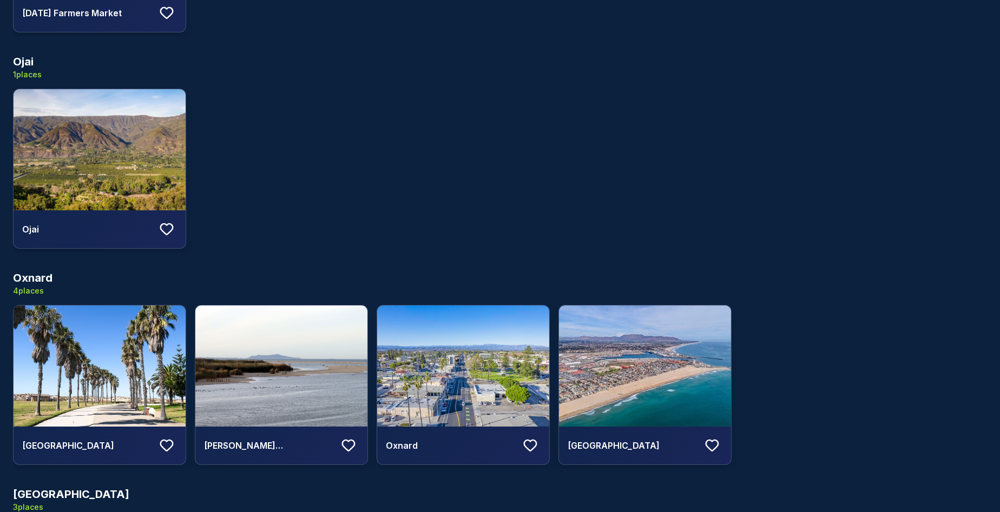
scroll to position [0, 0]
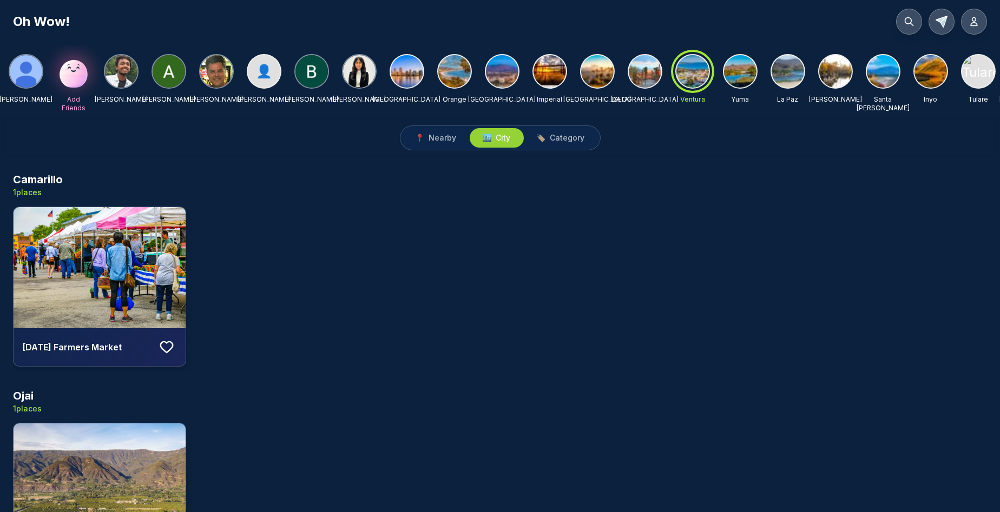
click at [454, 69] on img at bounding box center [454, 71] width 32 height 32
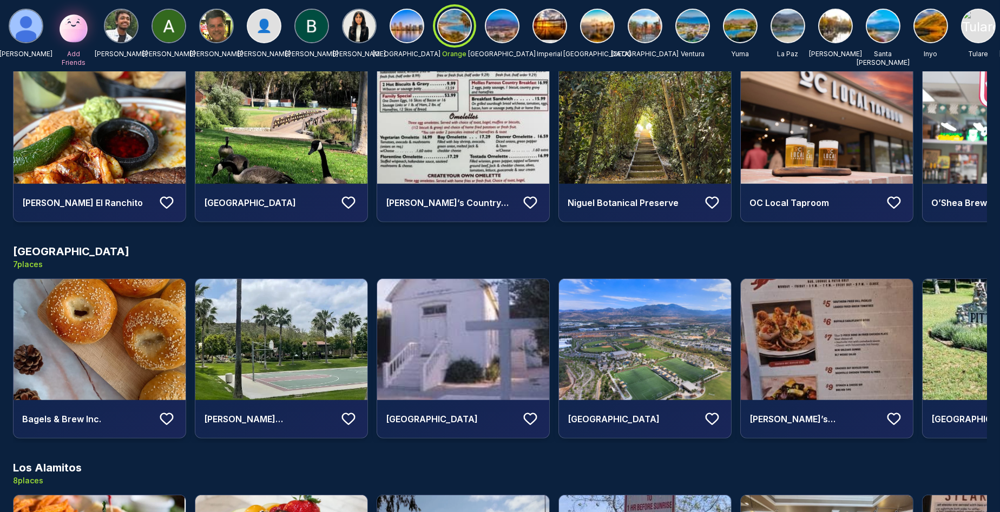
scroll to position [3979, 0]
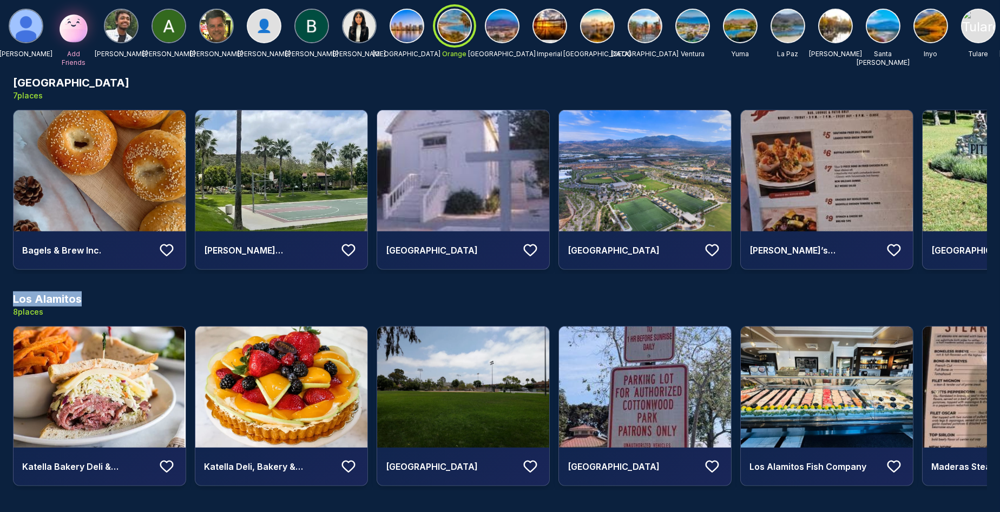
drag, startPoint x: 81, startPoint y: 297, endPoint x: 1, endPoint y: 280, distance: 81.9
copy h3 "Los Alamitos"
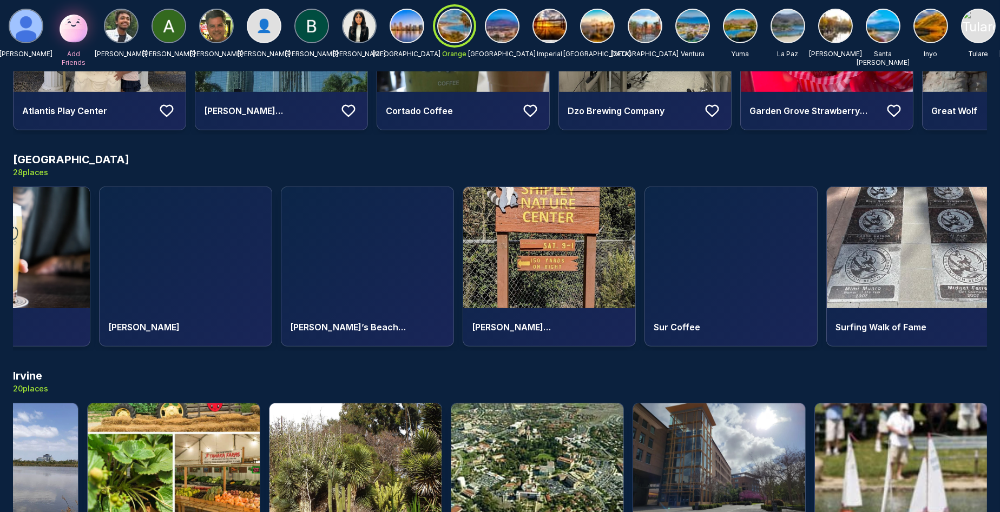
scroll to position [0, 4106]
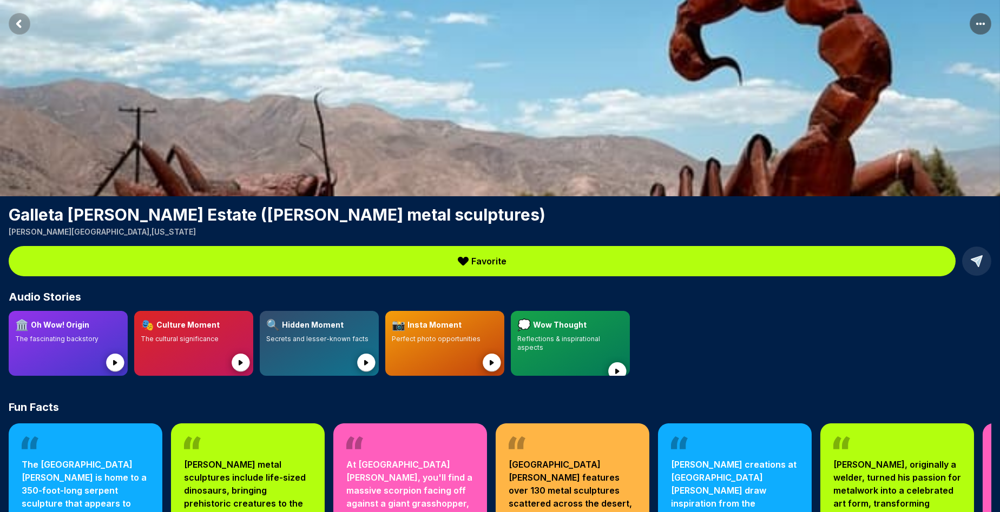
click at [19, 21] on icon "Return to previous page" at bounding box center [18, 24] width 3 height 6
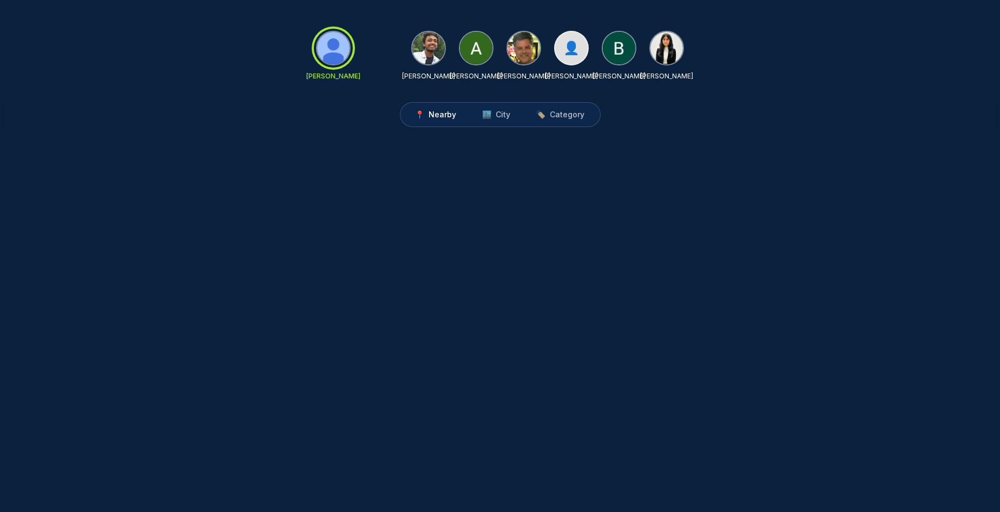
scroll to position [8, 0]
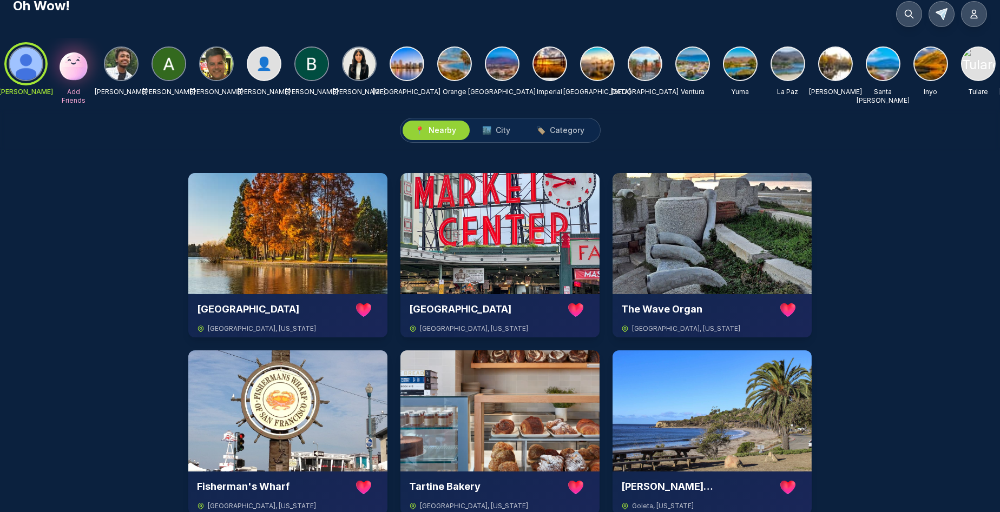
click at [434, 131] on span "Nearby" at bounding box center [443, 130] width 28 height 11
click at [503, 130] on span "City" at bounding box center [503, 130] width 15 height 11
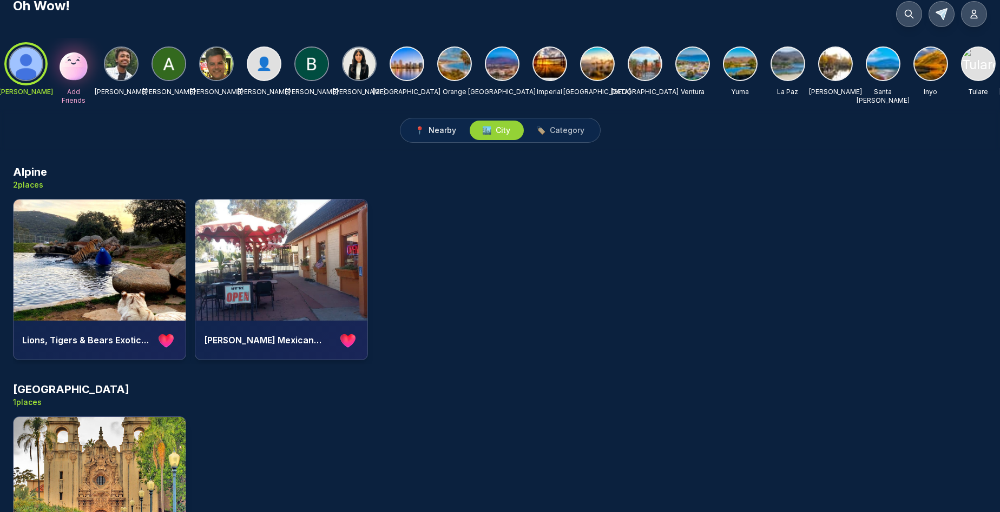
click at [445, 130] on span "Nearby" at bounding box center [443, 130] width 28 height 11
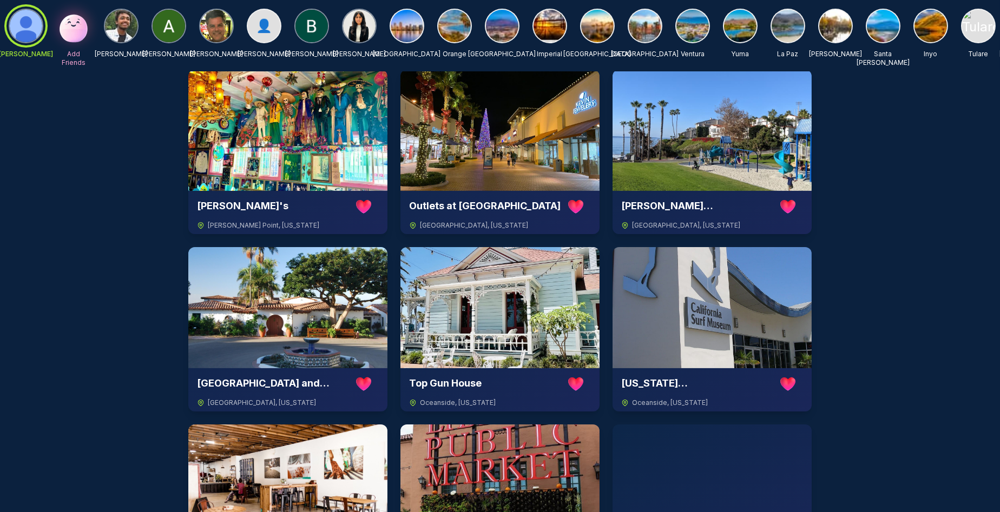
scroll to position [0, 0]
